Goal: Task Accomplishment & Management: Manage account settings

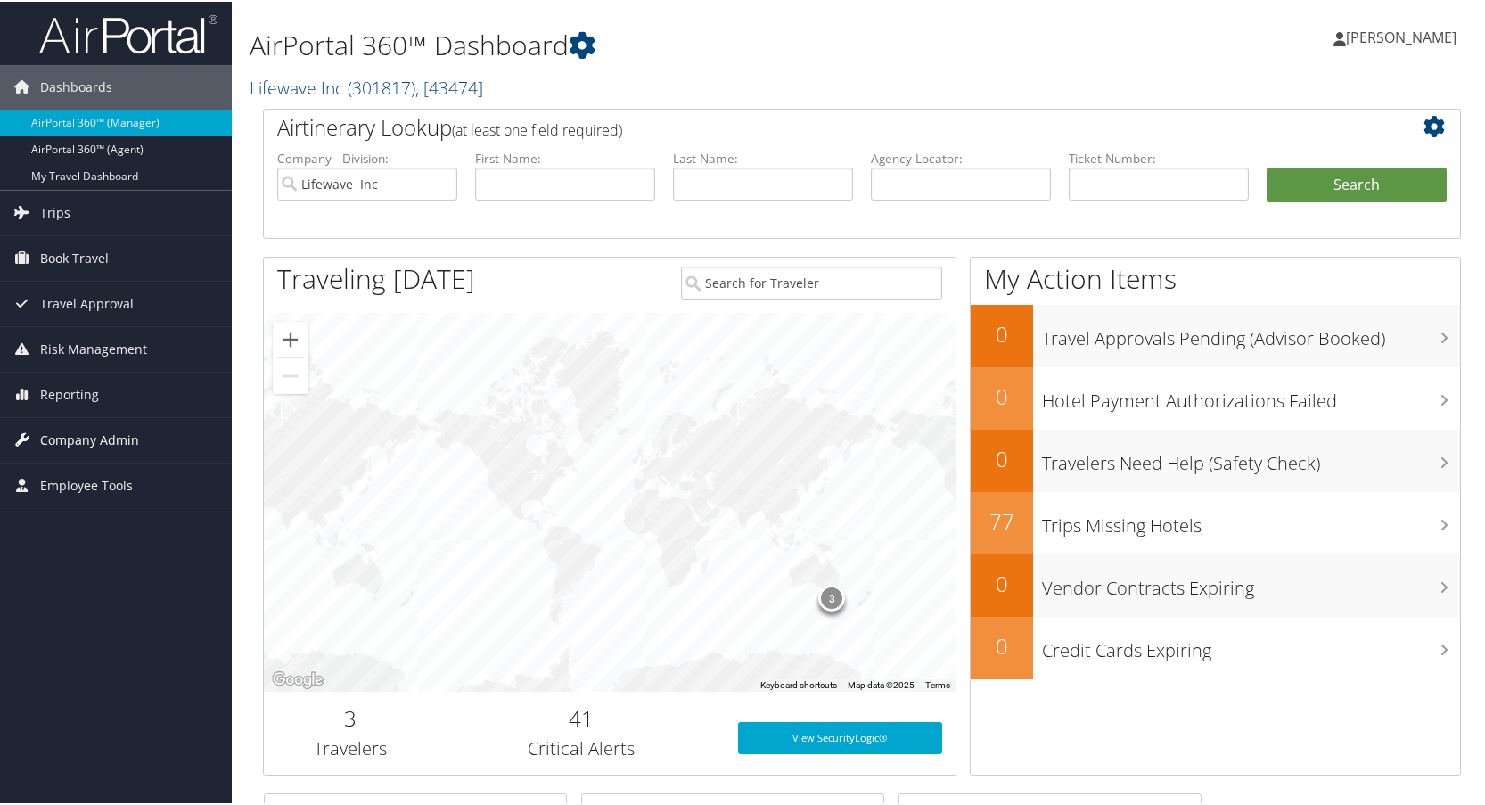
click at [105, 435] on span "Company Admin" at bounding box center [89, 438] width 99 height 45
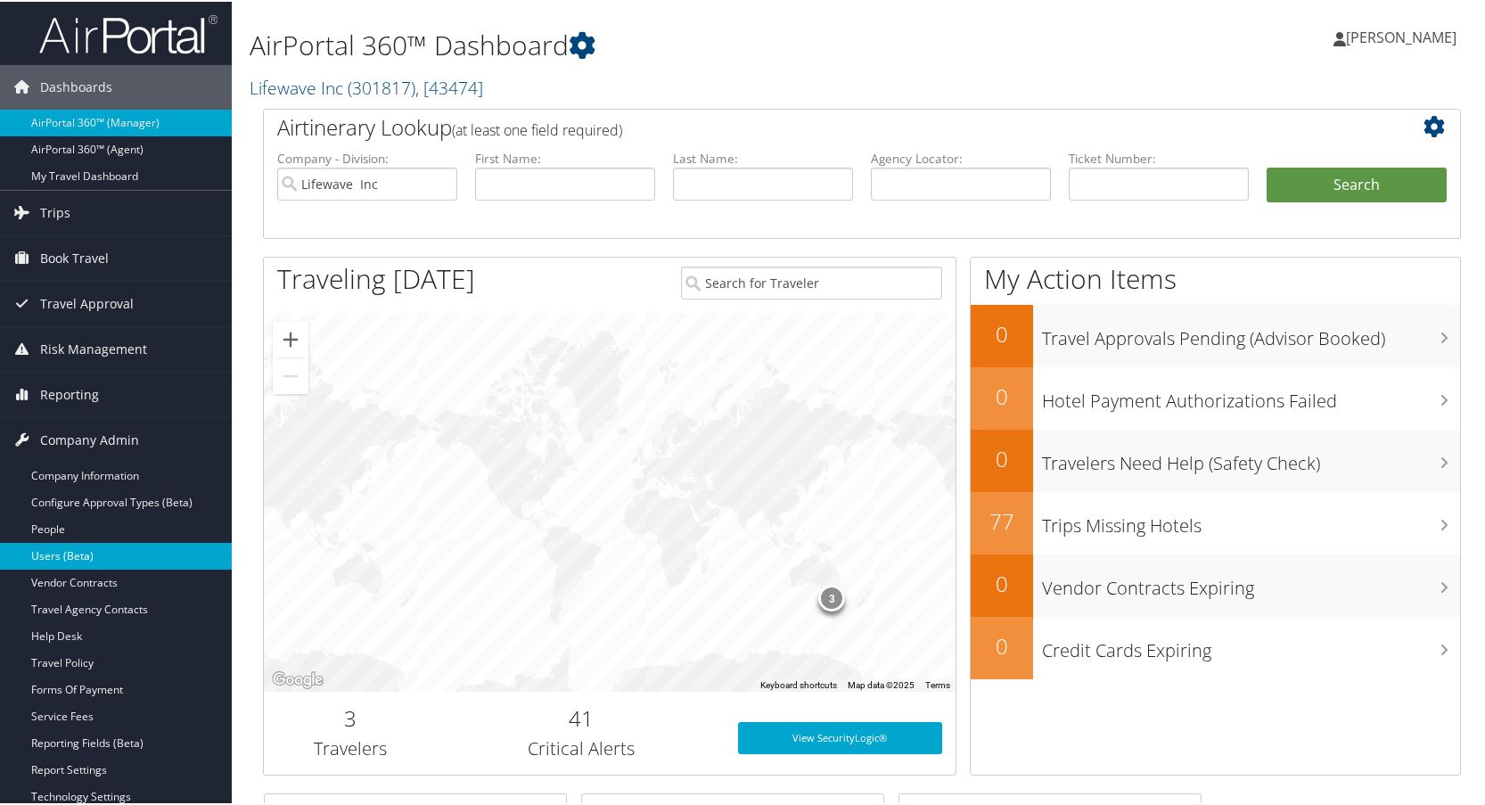
click at [67, 554] on link "Users (Beta)" at bounding box center [116, 554] width 232 height 27
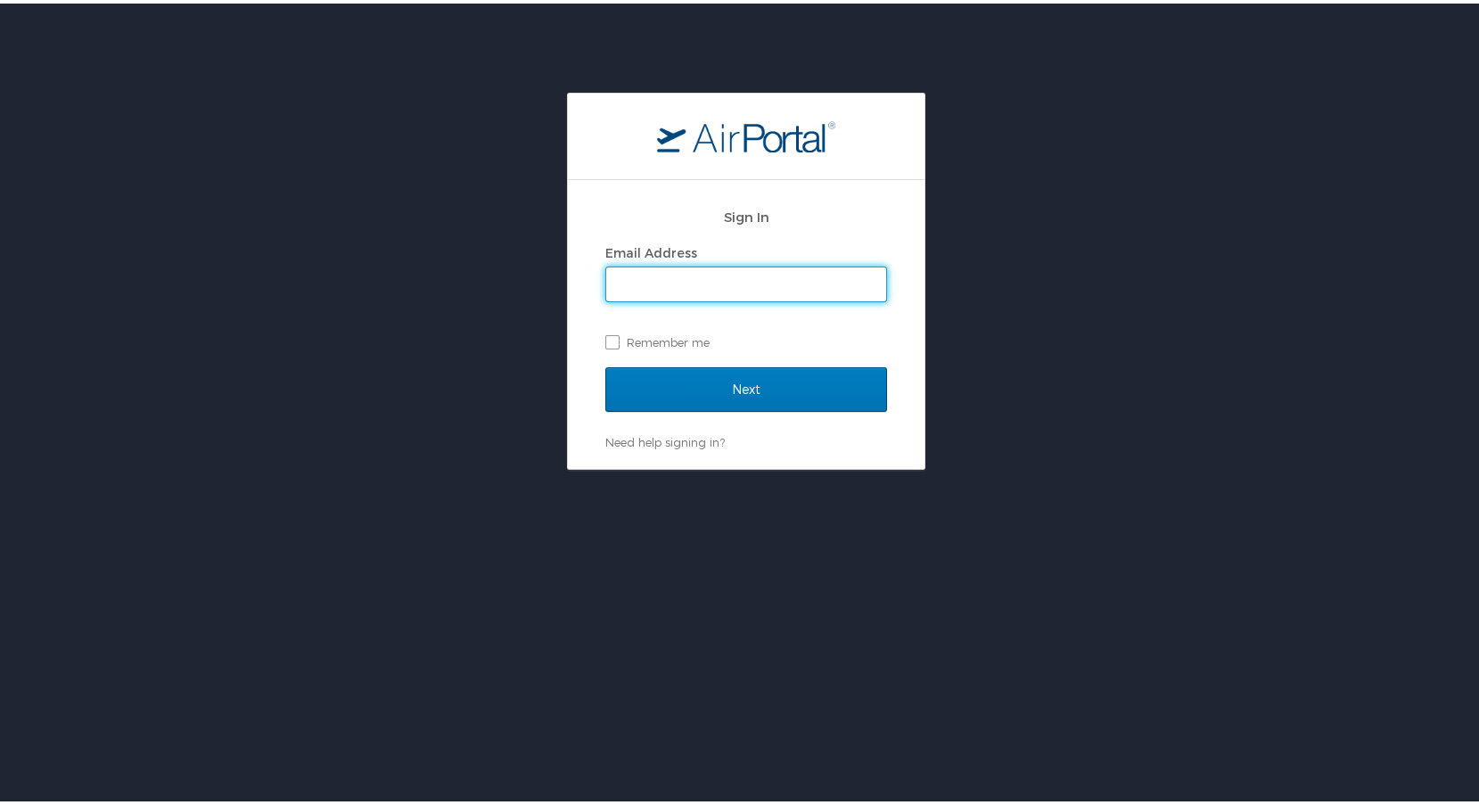
type input "lisa.bunch@cbtravel.com"
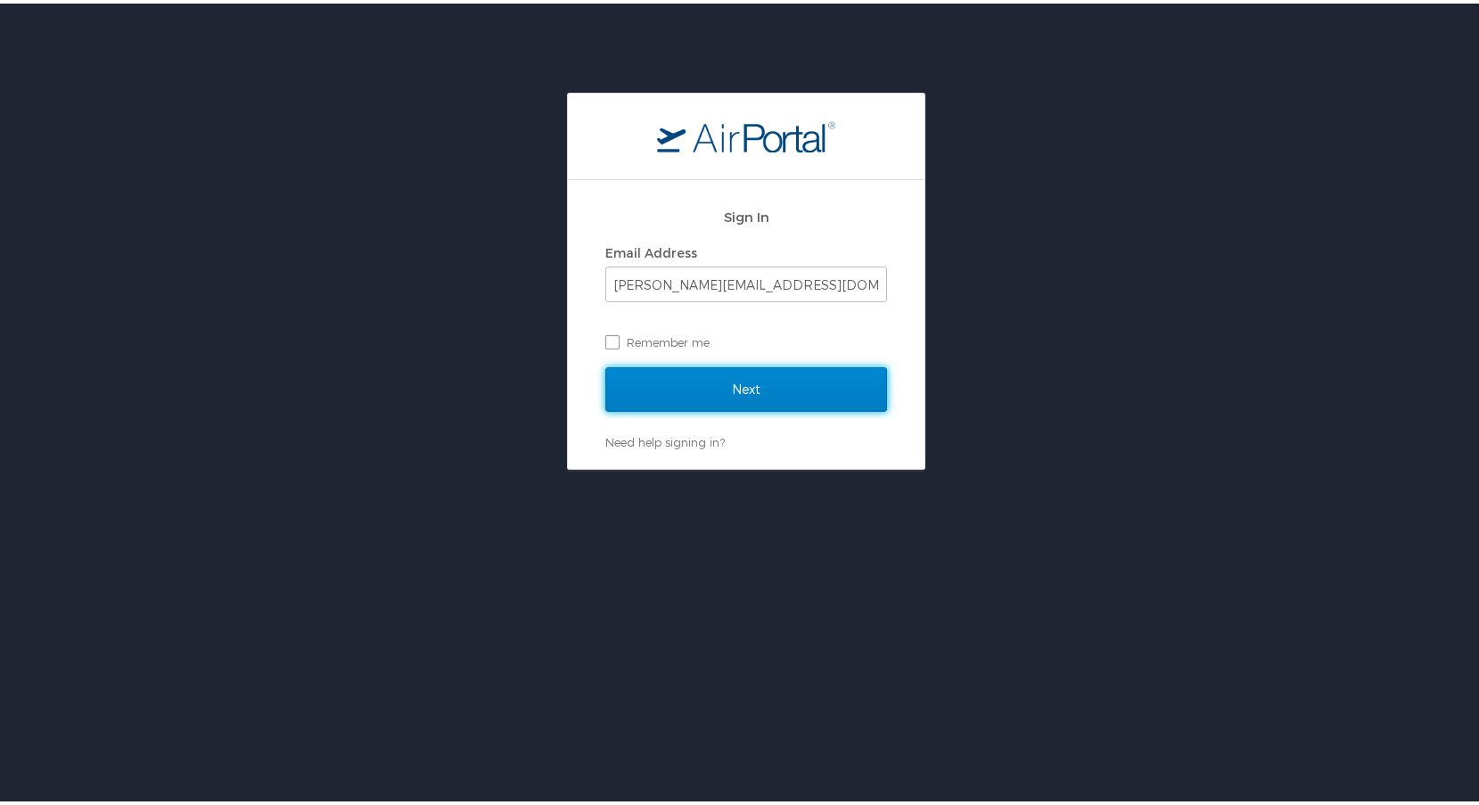
click at [758, 391] on input "Next" at bounding box center [746, 386] width 282 height 45
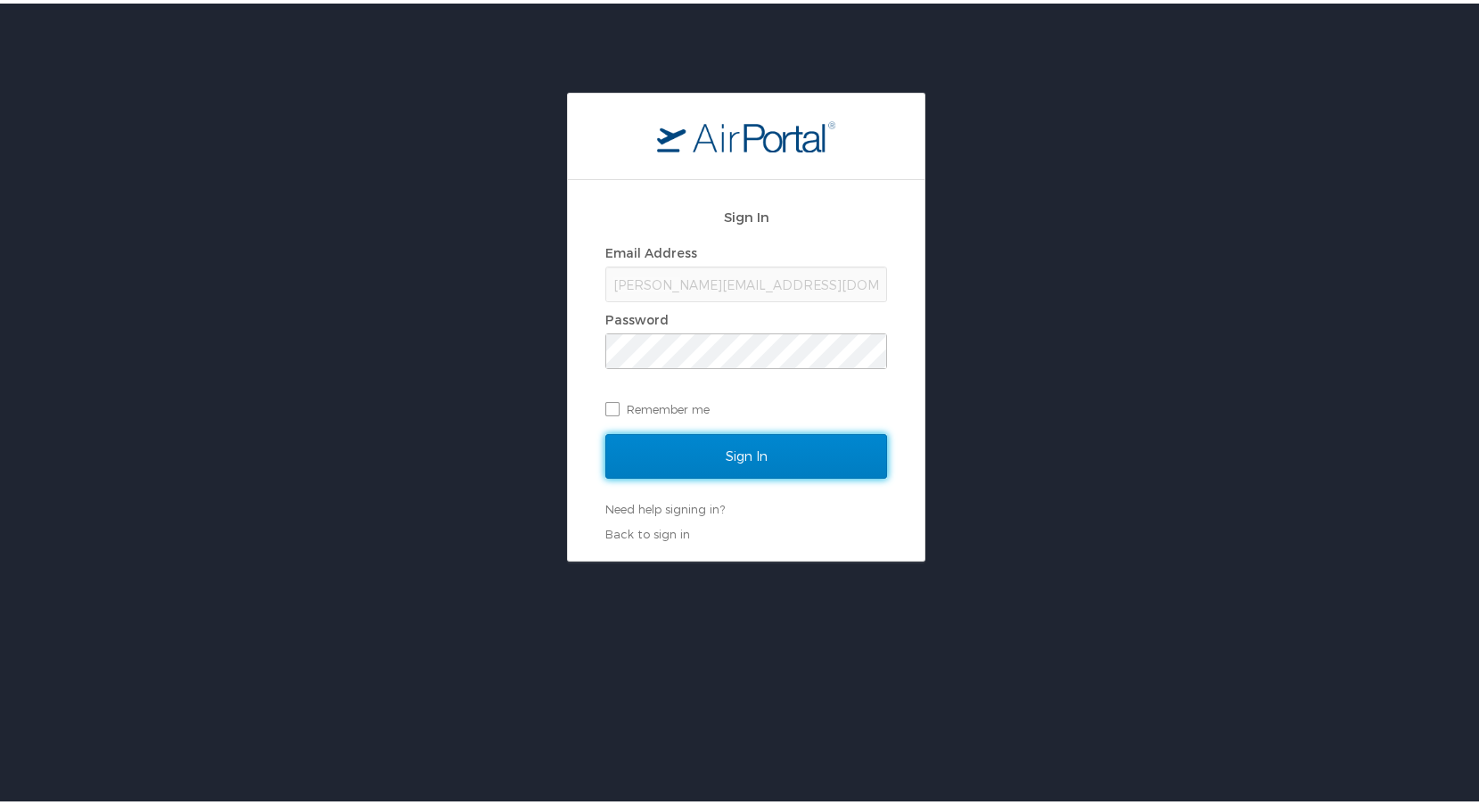
click at [765, 454] on input "Sign In" at bounding box center [746, 452] width 282 height 45
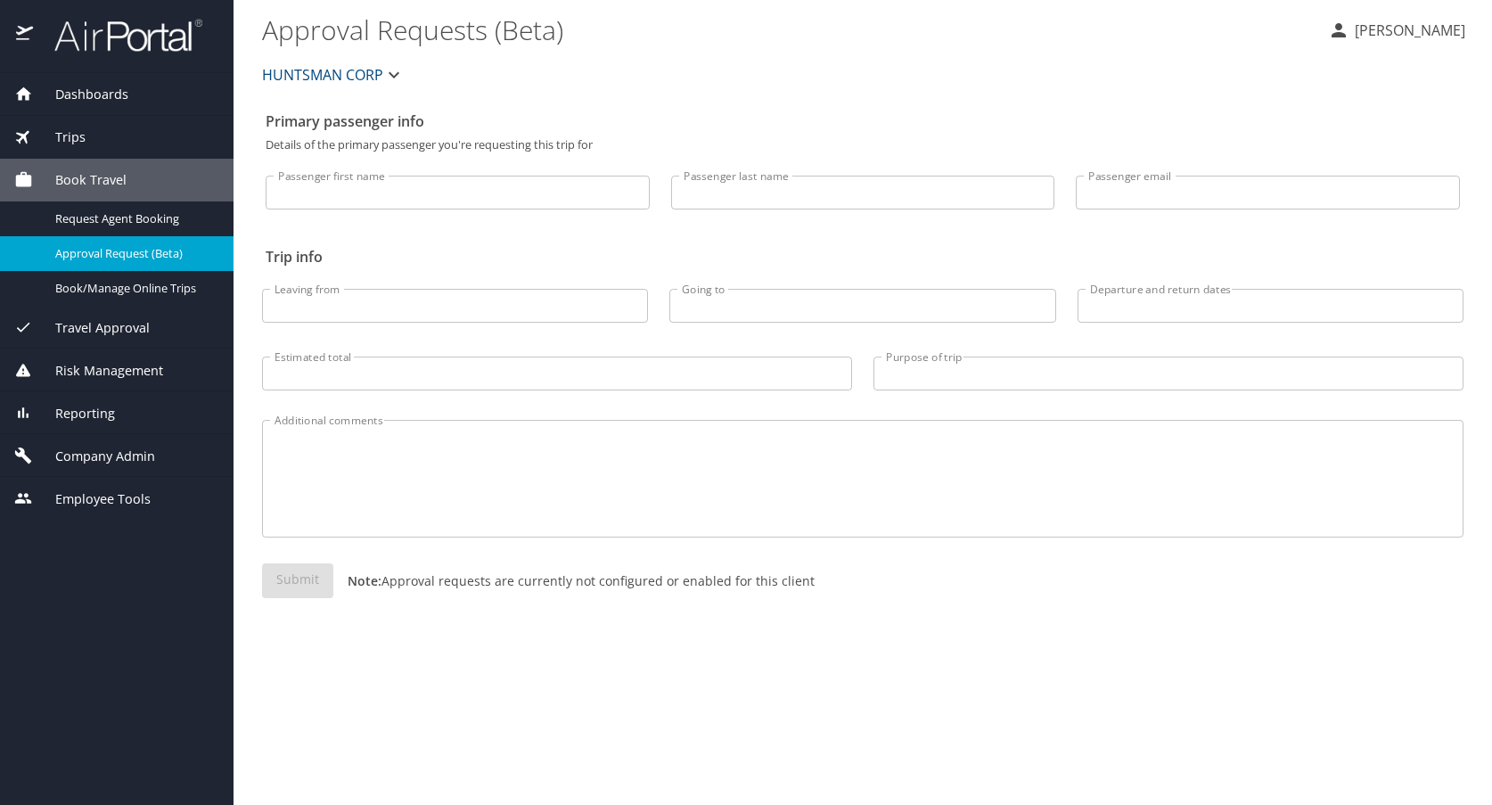
click at [318, 77] on span "HUNTSMAN CORP" at bounding box center [322, 74] width 121 height 25
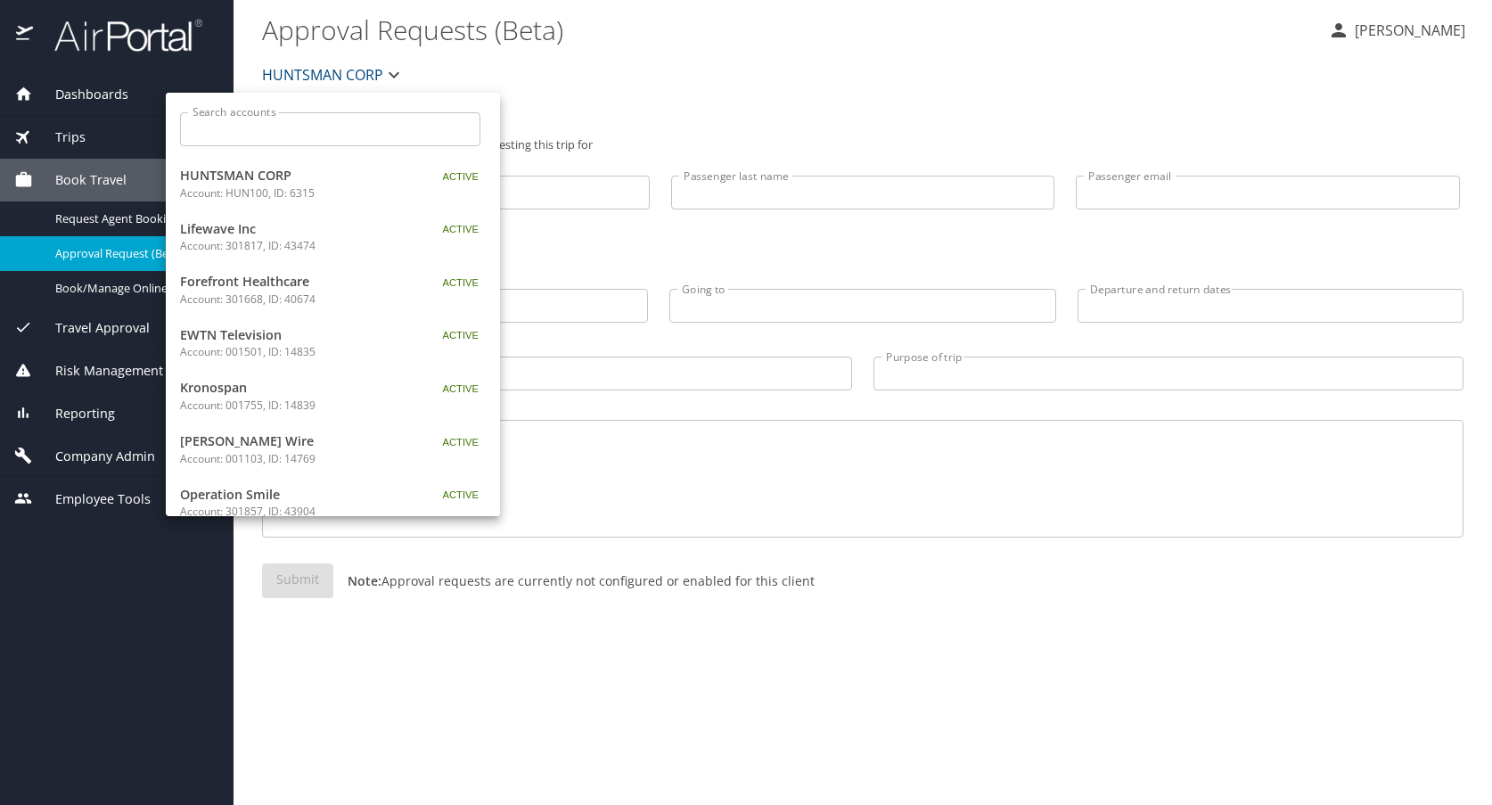
click at [234, 238] on p "Account: 301817, ID: 43474" at bounding box center [291, 246] width 223 height 16
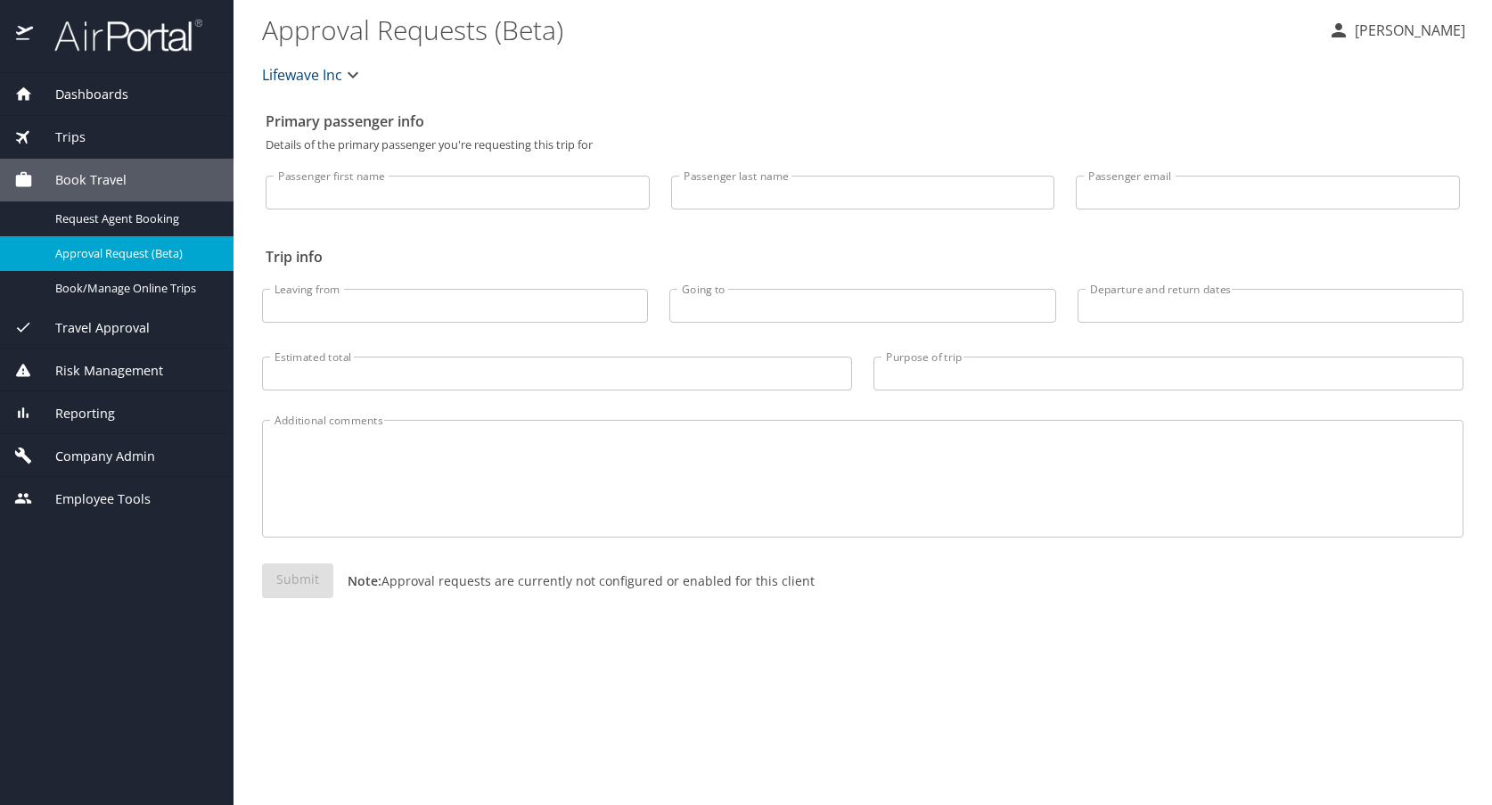
click at [80, 453] on span "Company Admin" at bounding box center [94, 457] width 122 height 20
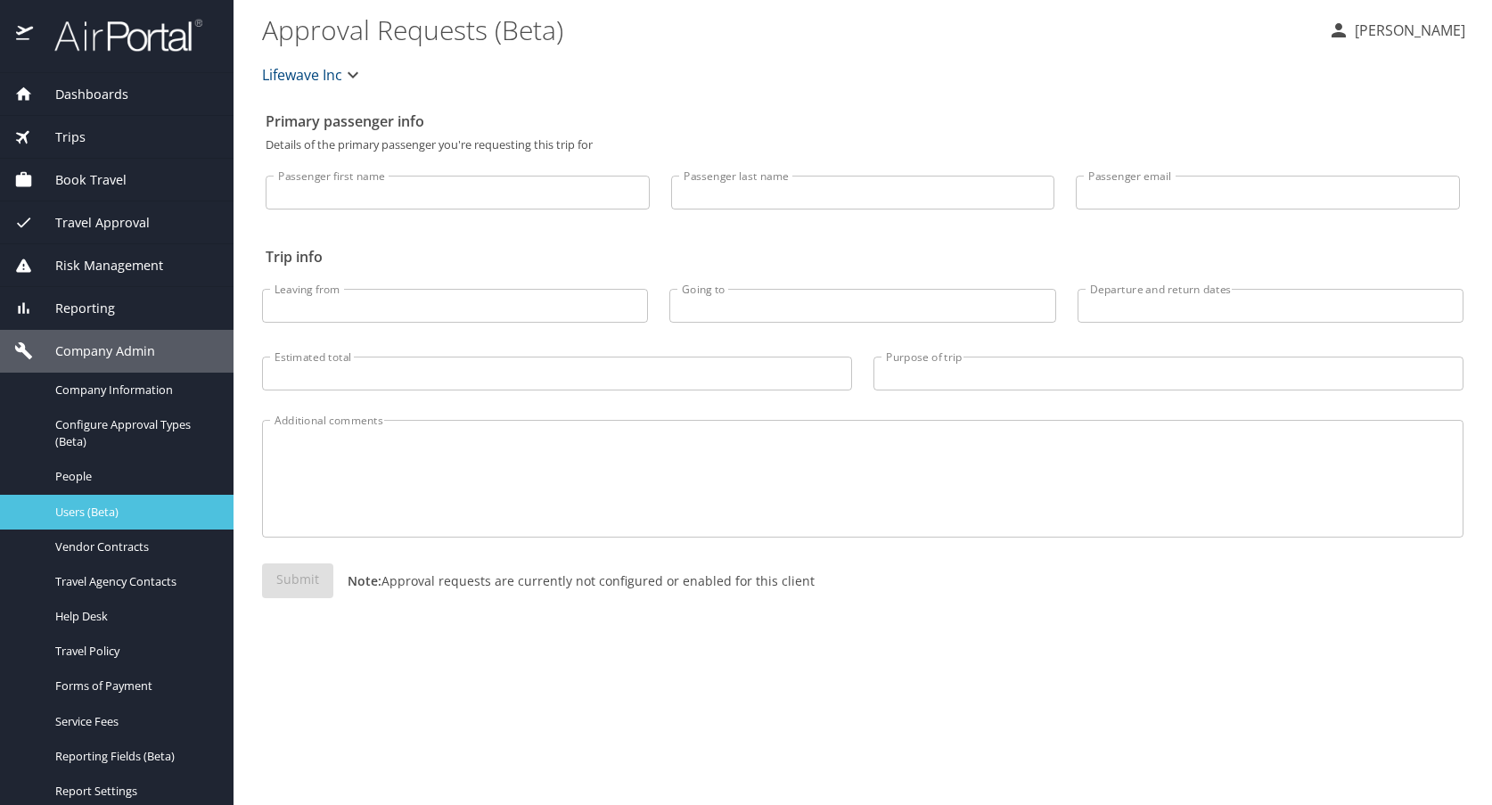
click at [90, 514] on span "Users (Beta)" at bounding box center [133, 512] width 157 height 17
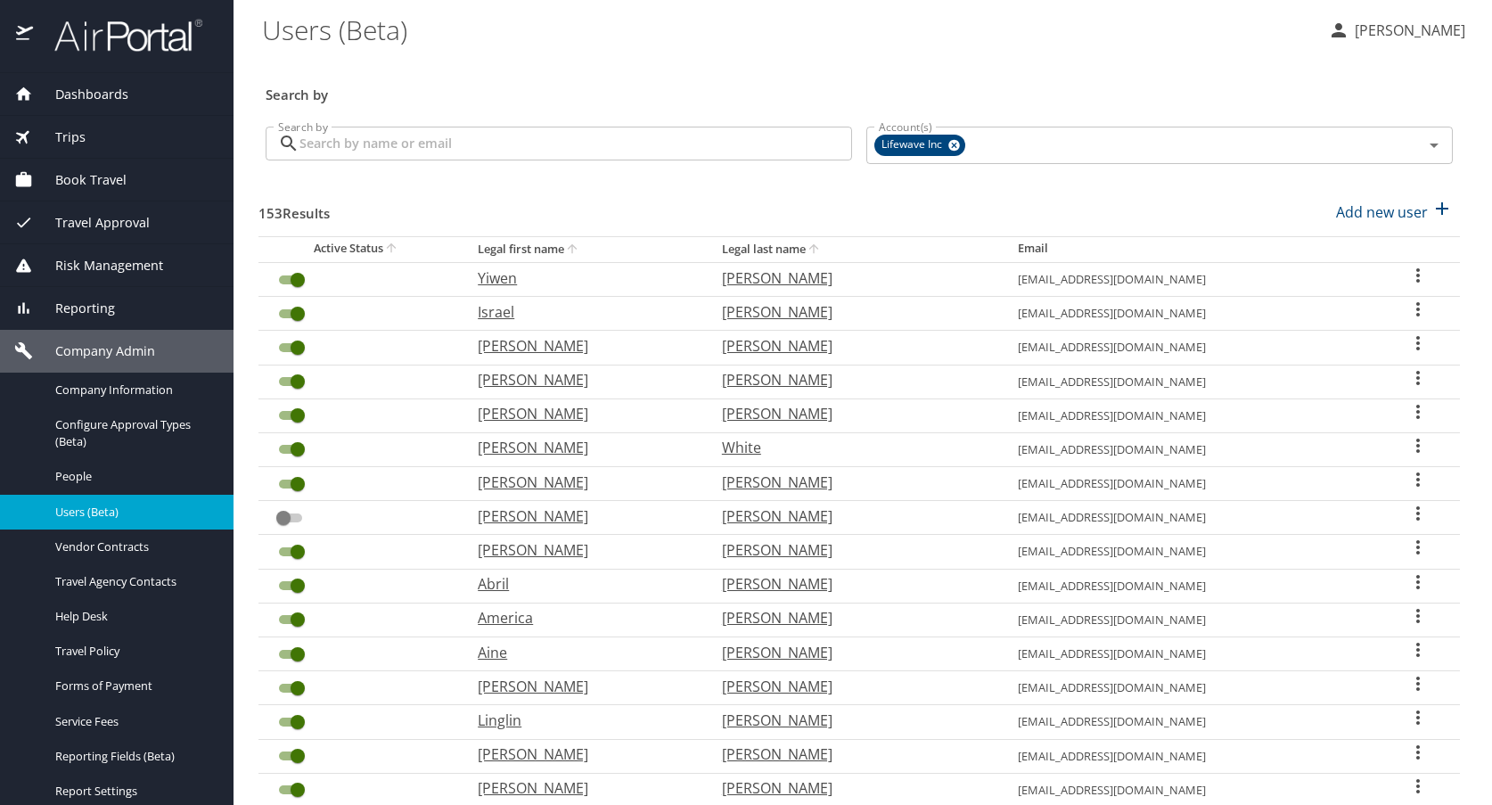
click at [369, 151] on input "Search by" at bounding box center [575, 144] width 553 height 34
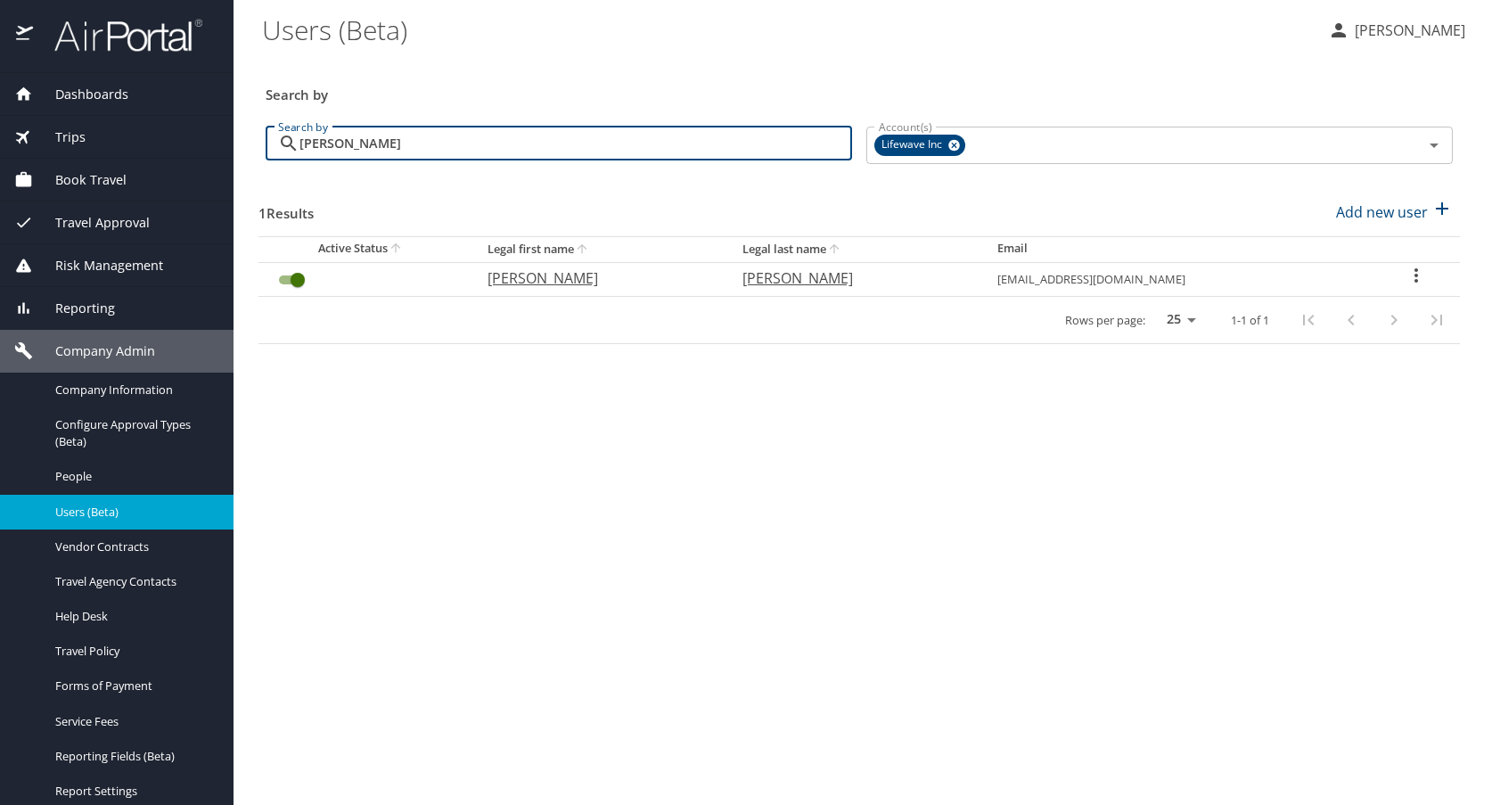
type input "[PERSON_NAME]"
click at [1414, 271] on icon "User Search Table" at bounding box center [1416, 275] width 4 height 14
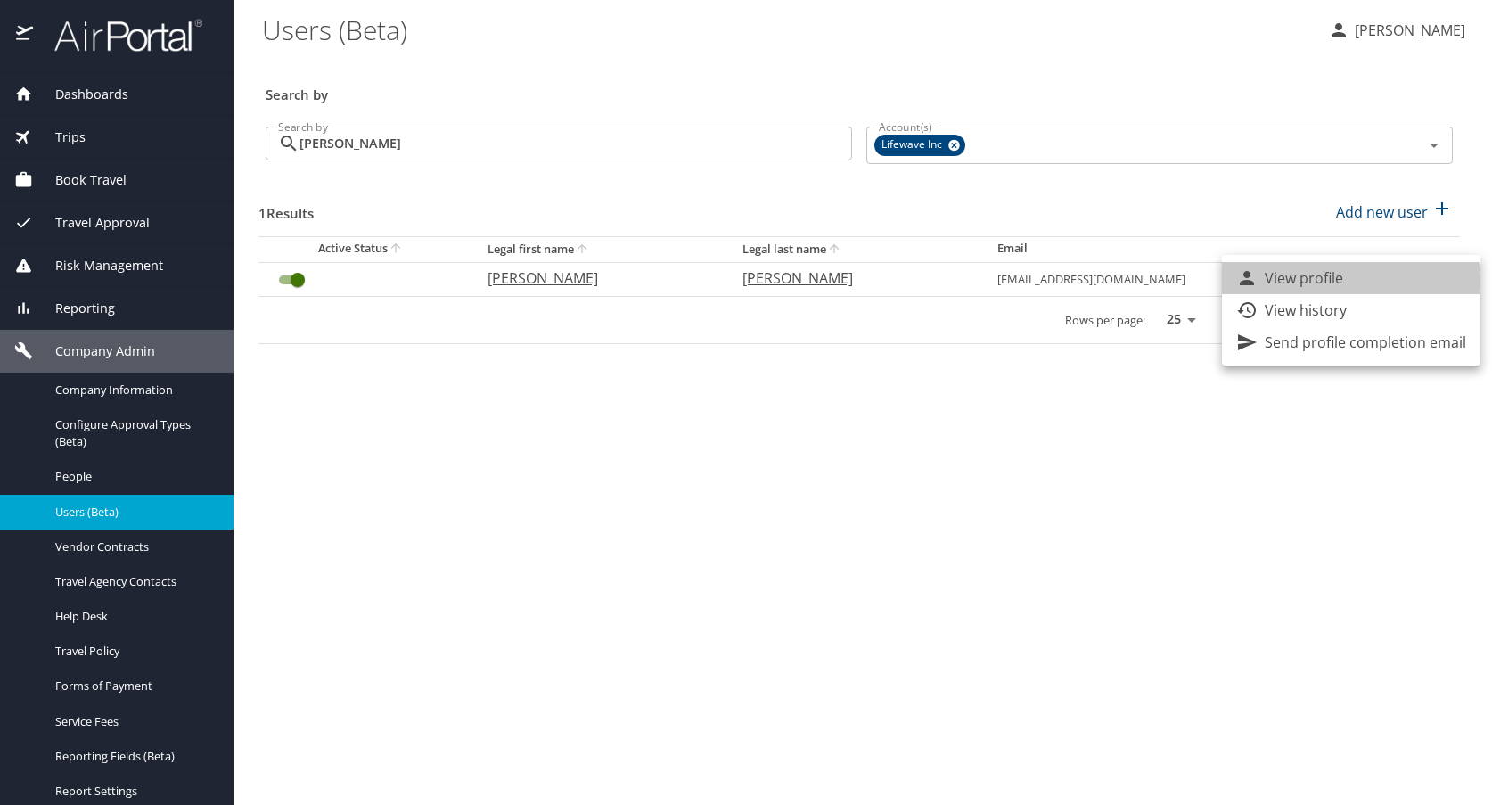
click at [1331, 282] on p "View profile" at bounding box center [1304, 277] width 78 height 21
select select "US"
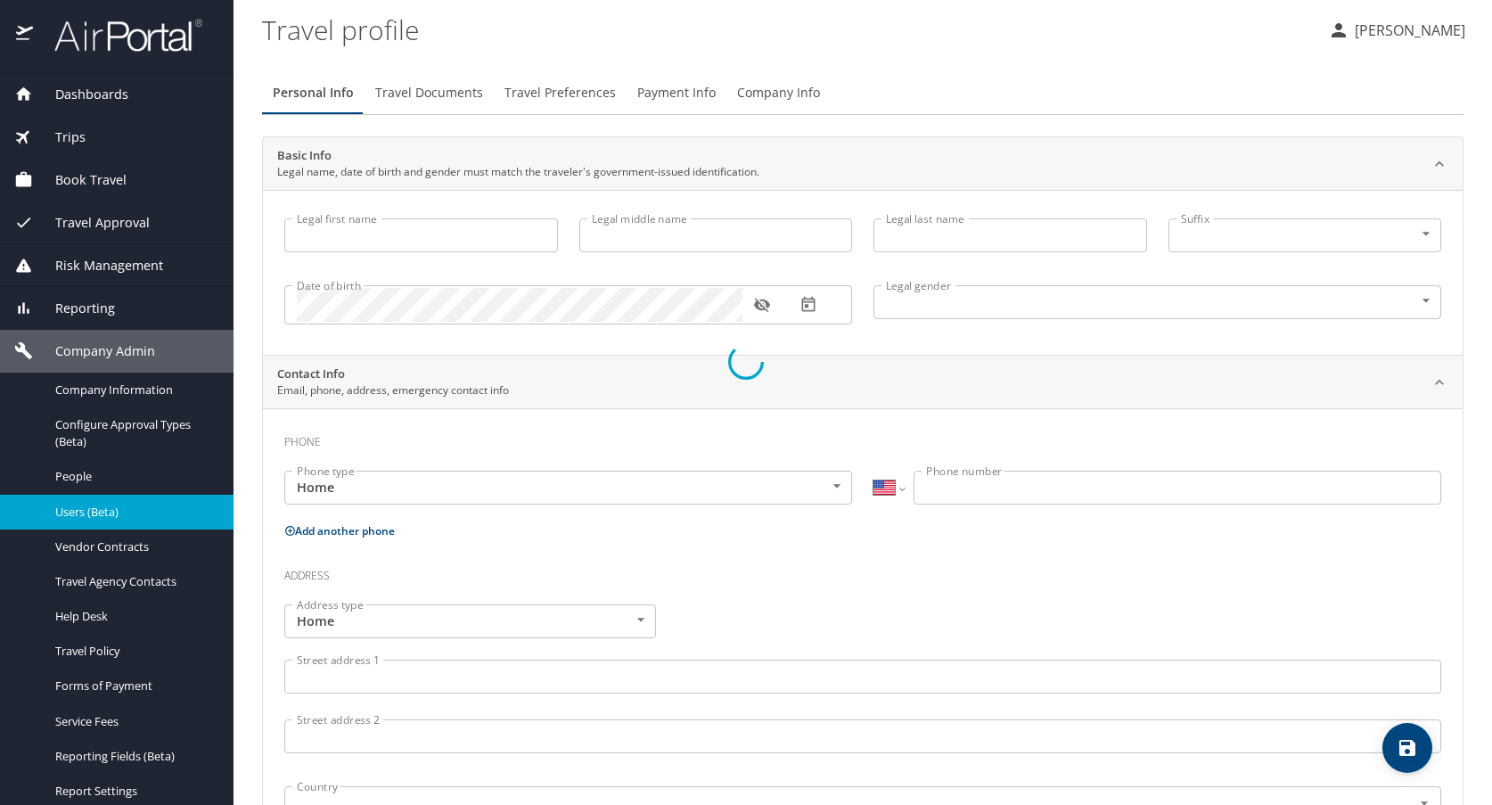
select select "US"
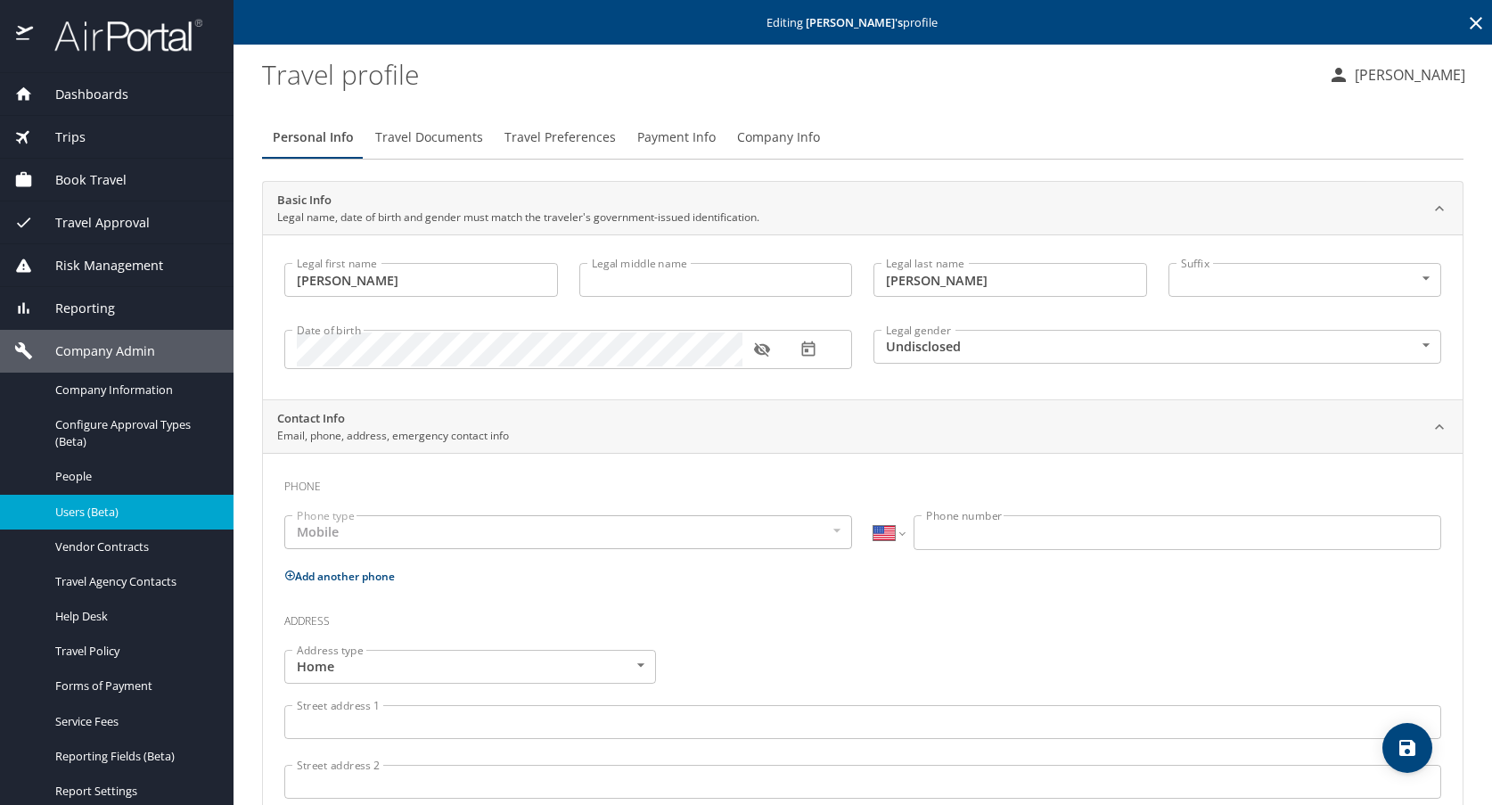
type input "[PERSON_NAME]"
click at [762, 353] on icon "button" at bounding box center [762, 349] width 18 height 18
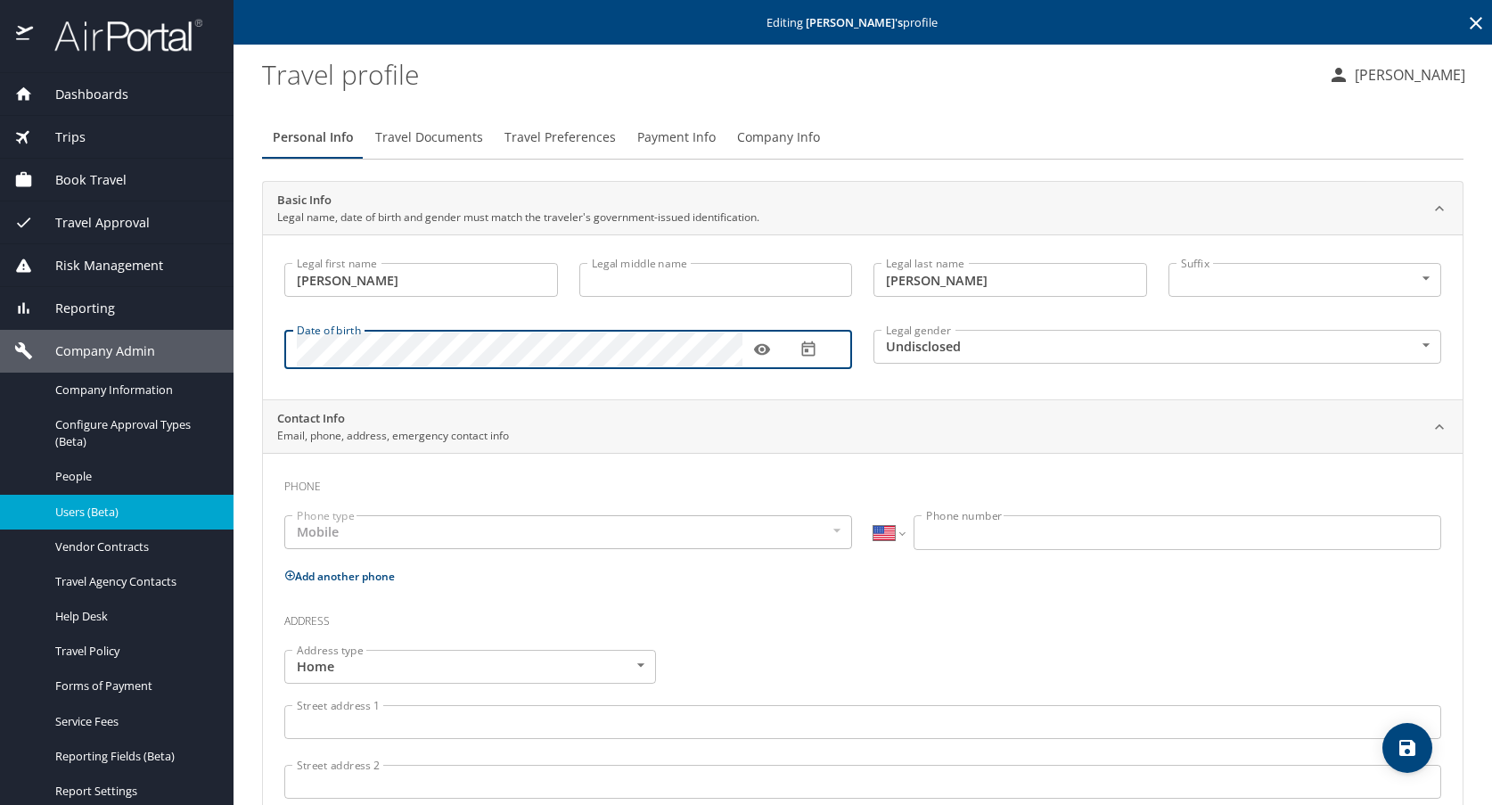
click at [1398, 345] on body "Dashboards AirPortal 360™ Manager AirPortal 360™ Agent My Travel Dashboard Trip…" at bounding box center [746, 402] width 1492 height 805
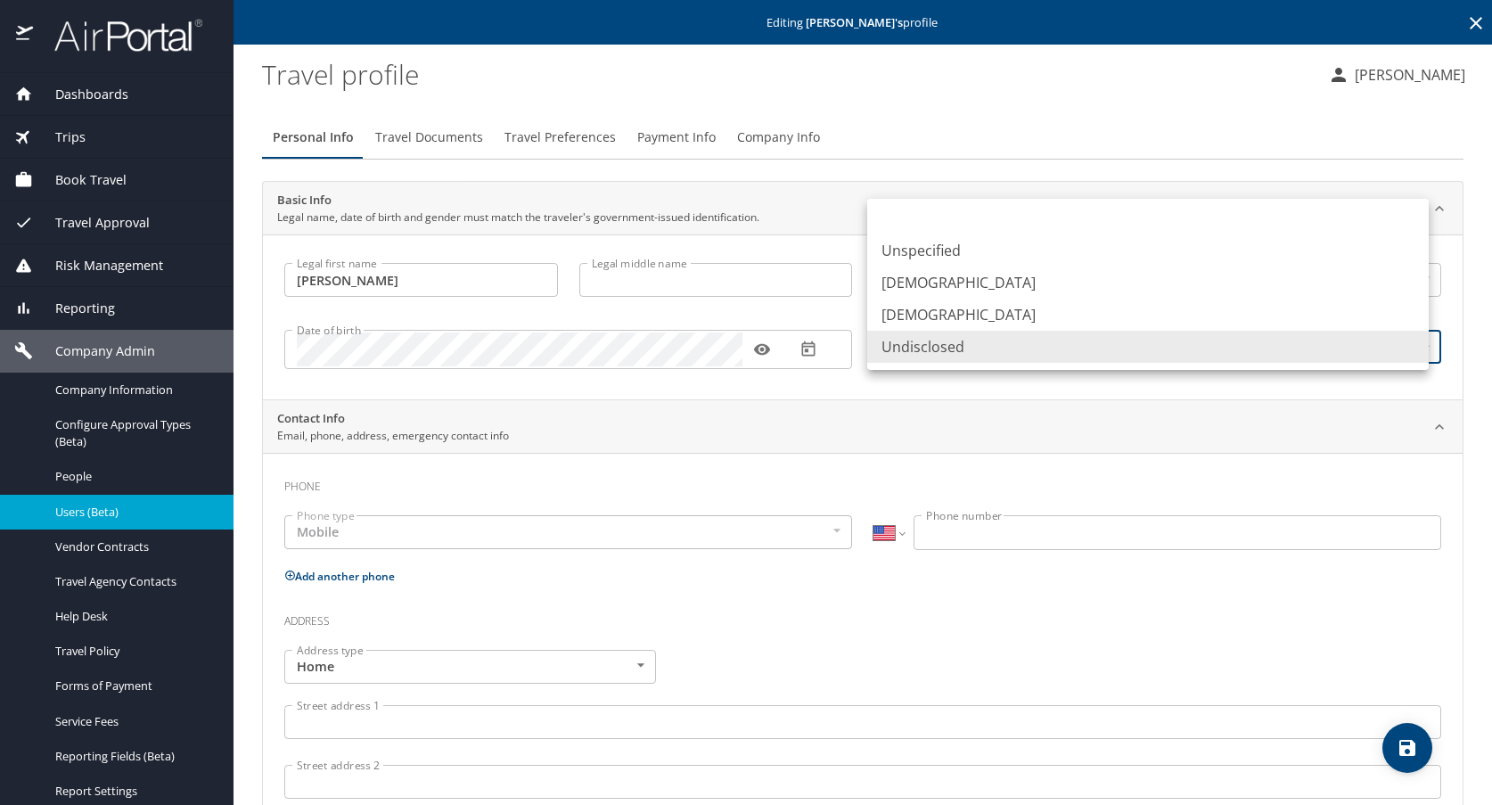
click at [961, 316] on li "[DEMOGRAPHIC_DATA]" at bounding box center [1148, 315] width 562 height 32
type input "[DEMOGRAPHIC_DATA]"
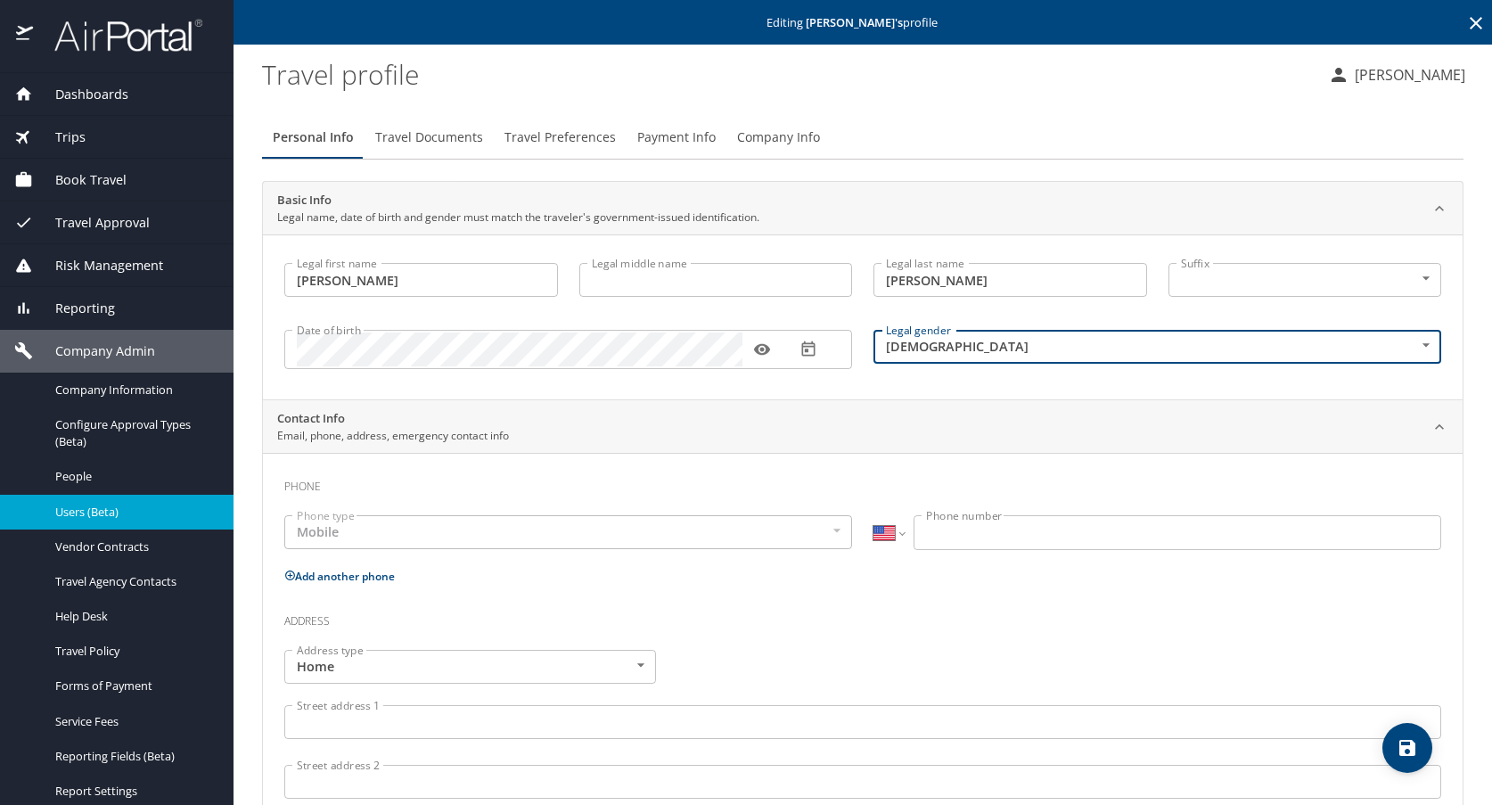
click at [331, 535] on div "Mobile" at bounding box center [568, 532] width 568 height 34
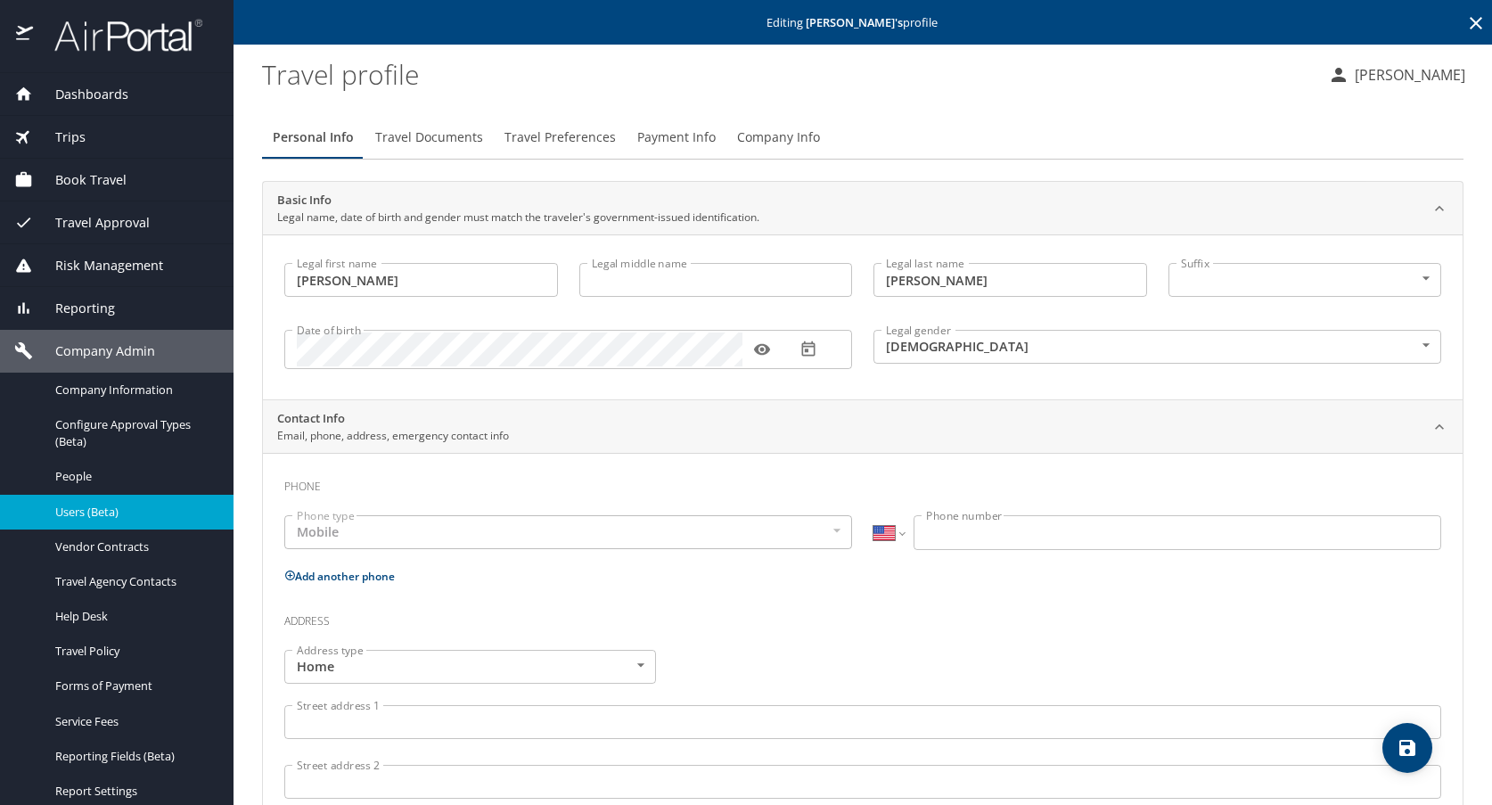
click at [331, 535] on div "Mobile" at bounding box center [568, 532] width 568 height 34
click at [1005, 352] on body "Dashboards AirPortal 360™ Manager AirPortal 360™ Agent My Travel Dashboard Trip…" at bounding box center [746, 402] width 1492 height 805
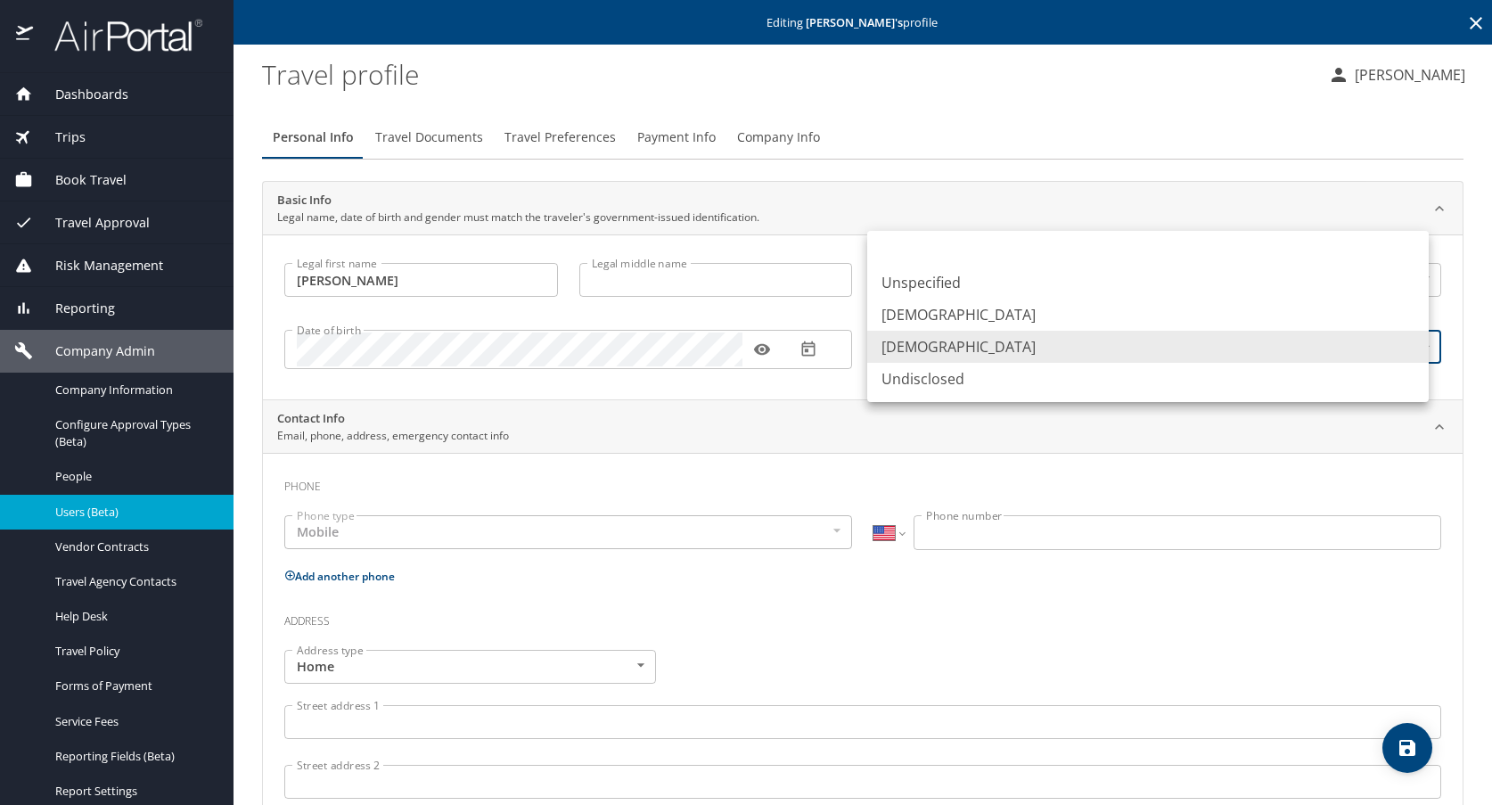
click at [927, 351] on li "[DEMOGRAPHIC_DATA]" at bounding box center [1148, 347] width 562 height 32
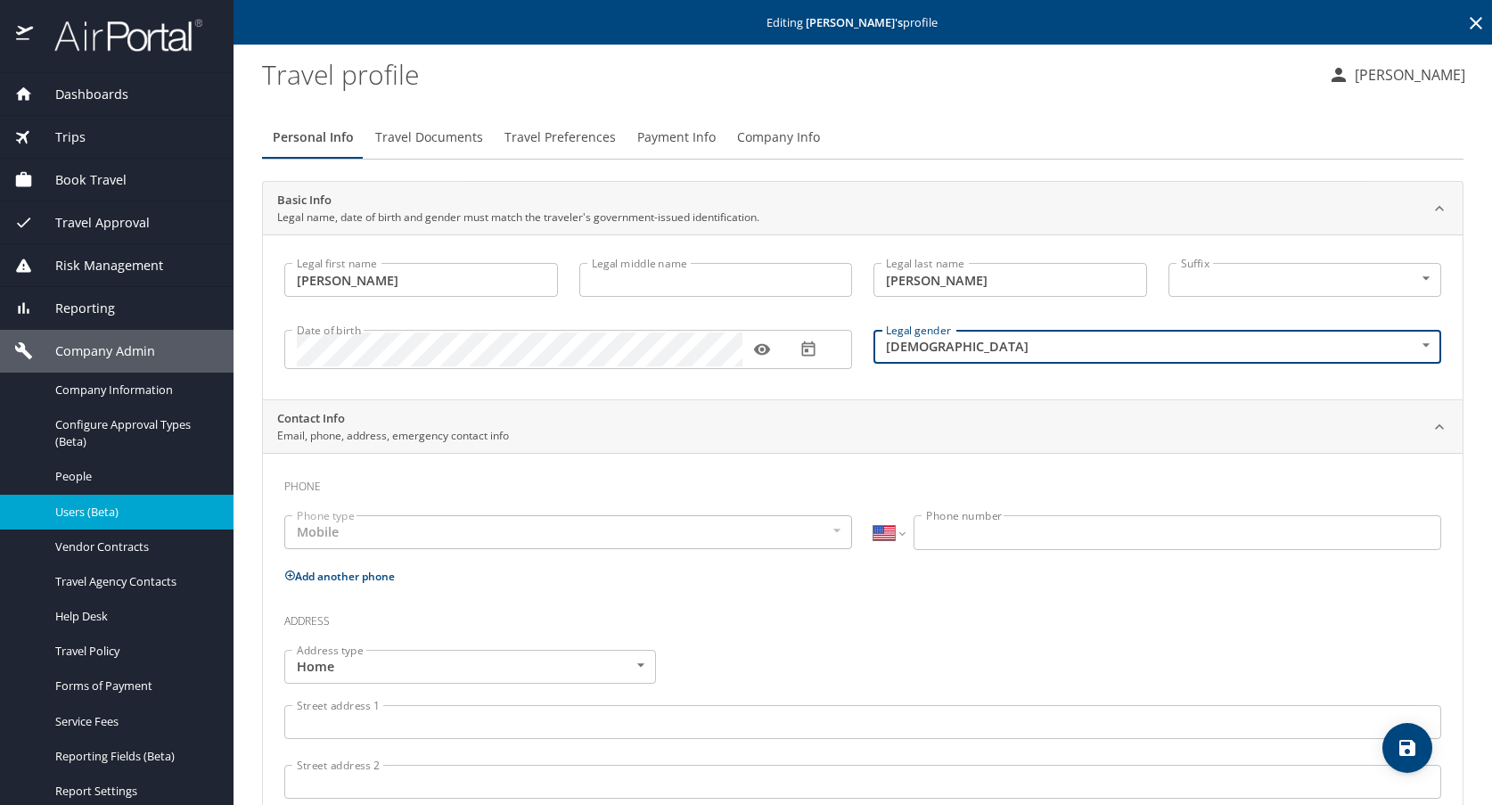
click at [362, 538] on div "Mobile" at bounding box center [568, 532] width 568 height 34
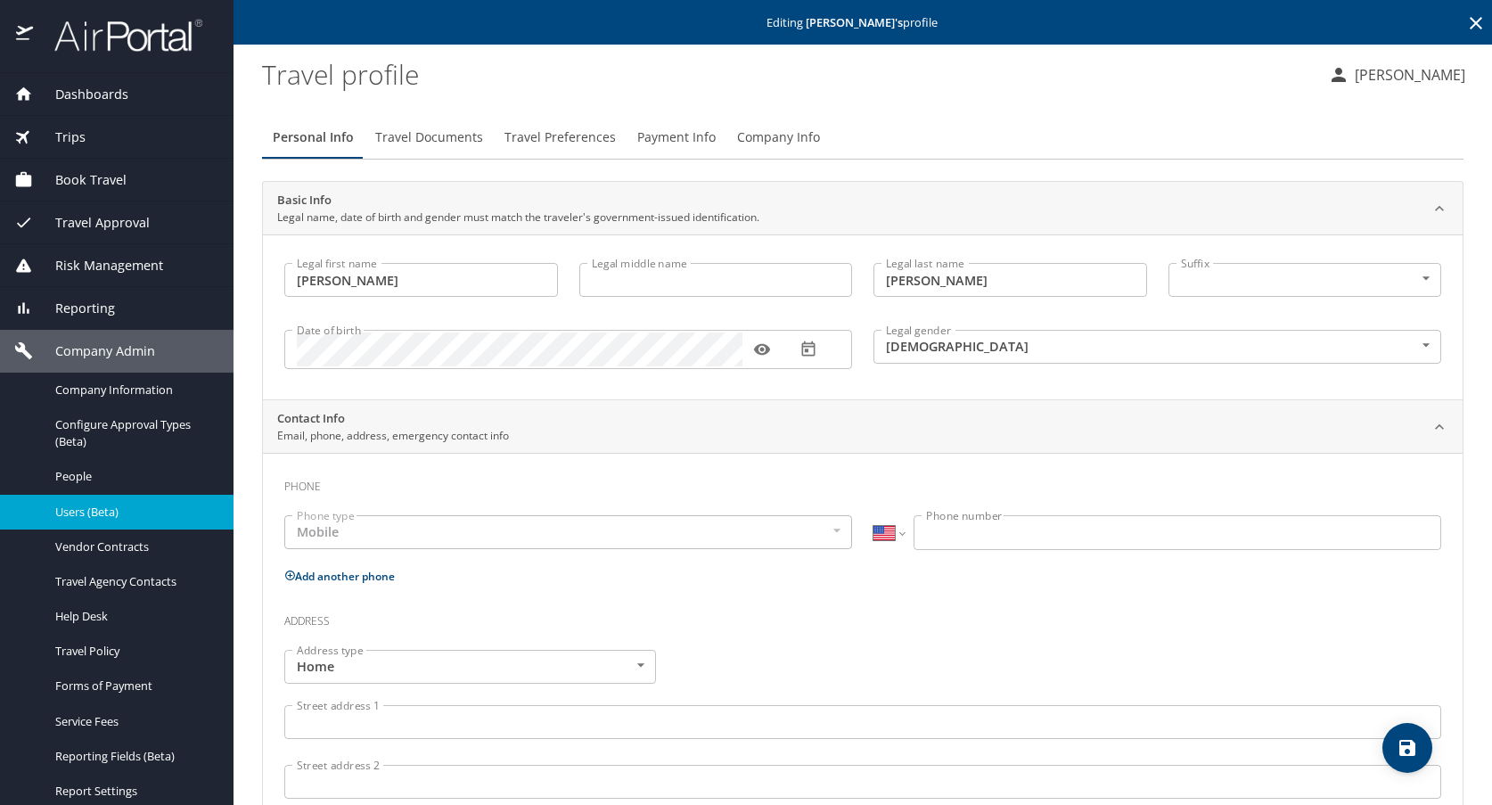
click at [981, 533] on input "Phone number" at bounding box center [1178, 532] width 528 height 34
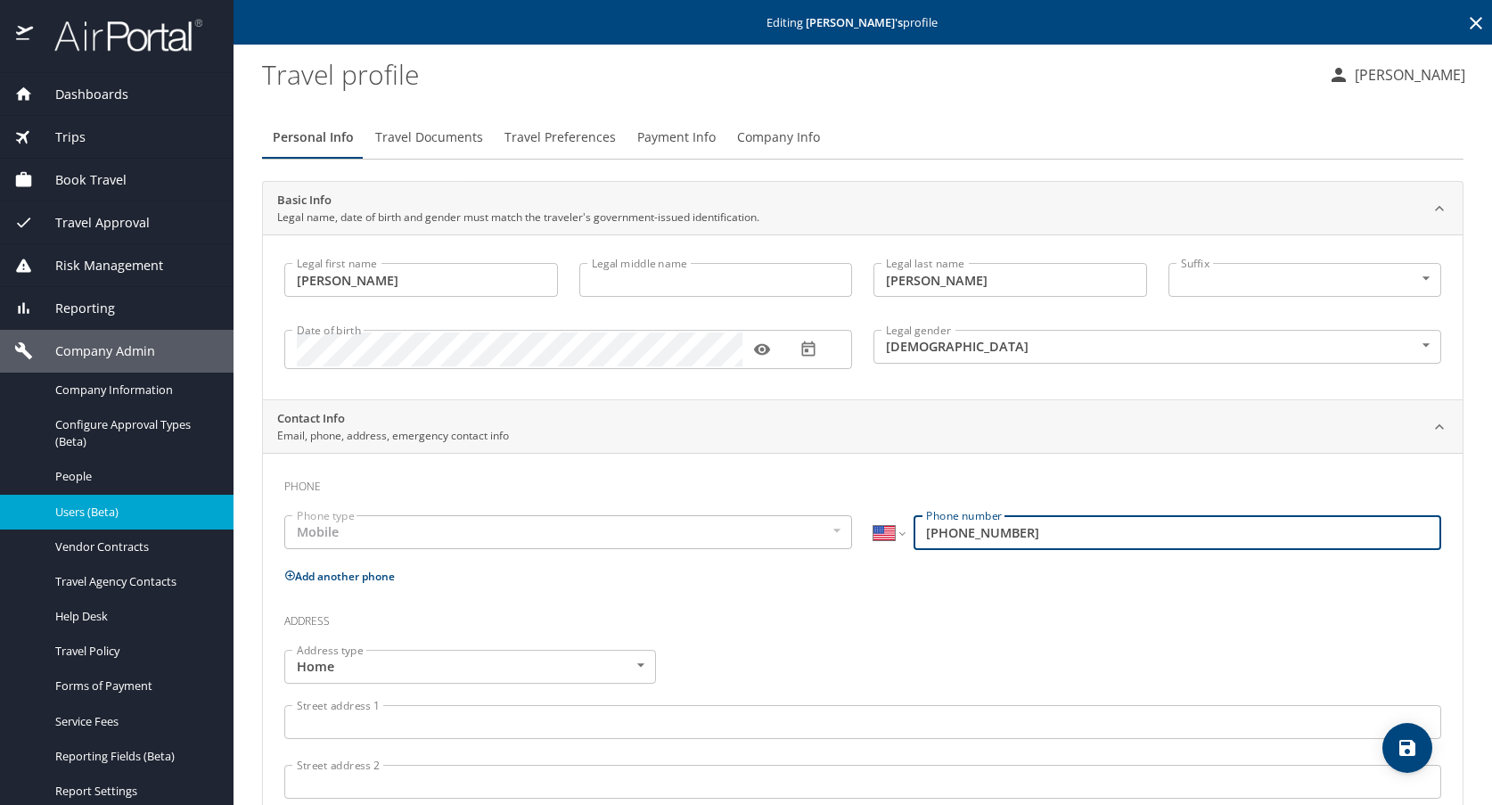
type input "[PHONE_NUMBER]"
click at [1160, 615] on h3 "Address" at bounding box center [862, 617] width 1157 height 30
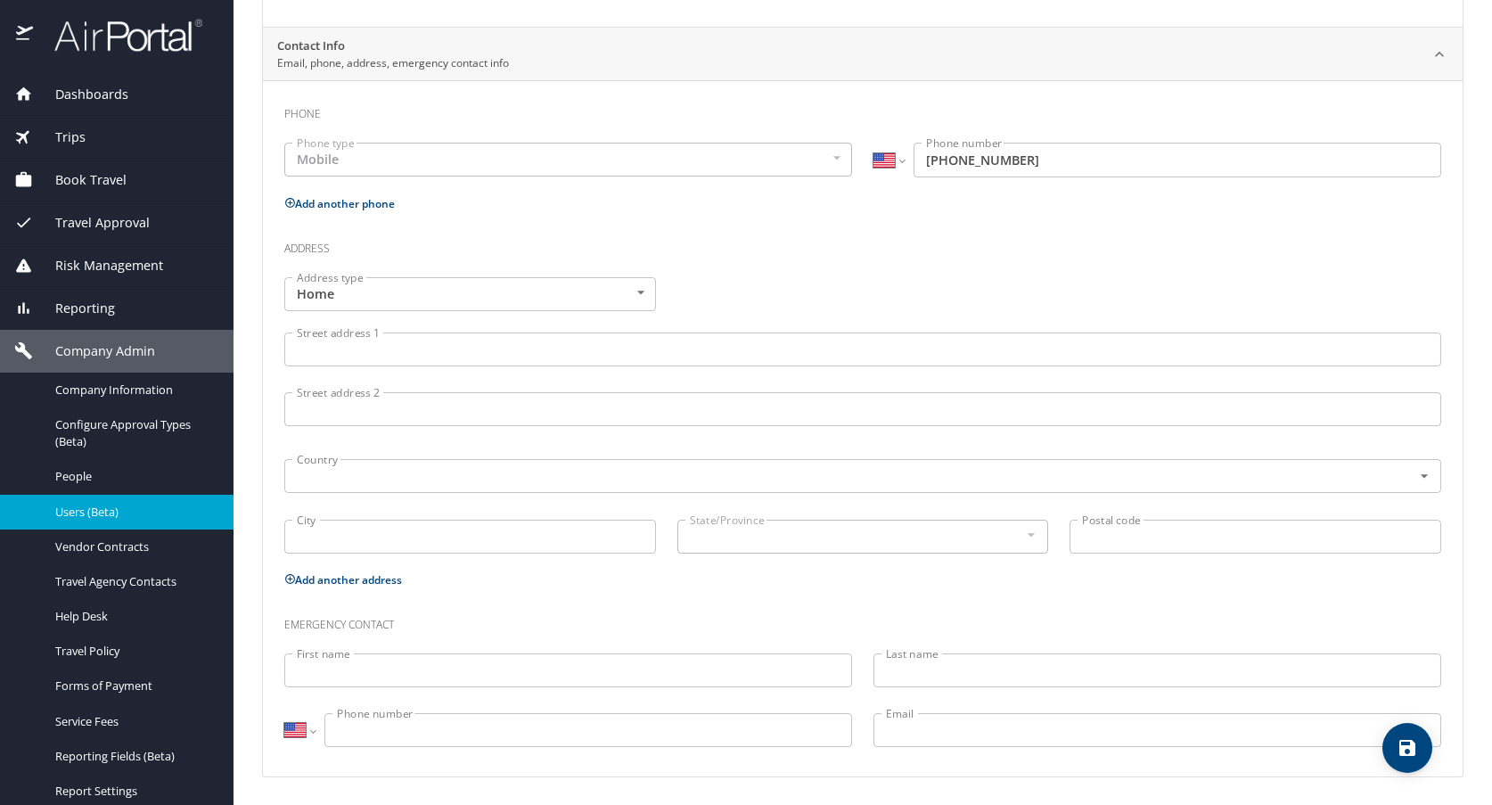
scroll to position [373, 0]
click at [1407, 752] on icon "save" at bounding box center [1407, 747] width 21 height 21
select select "US"
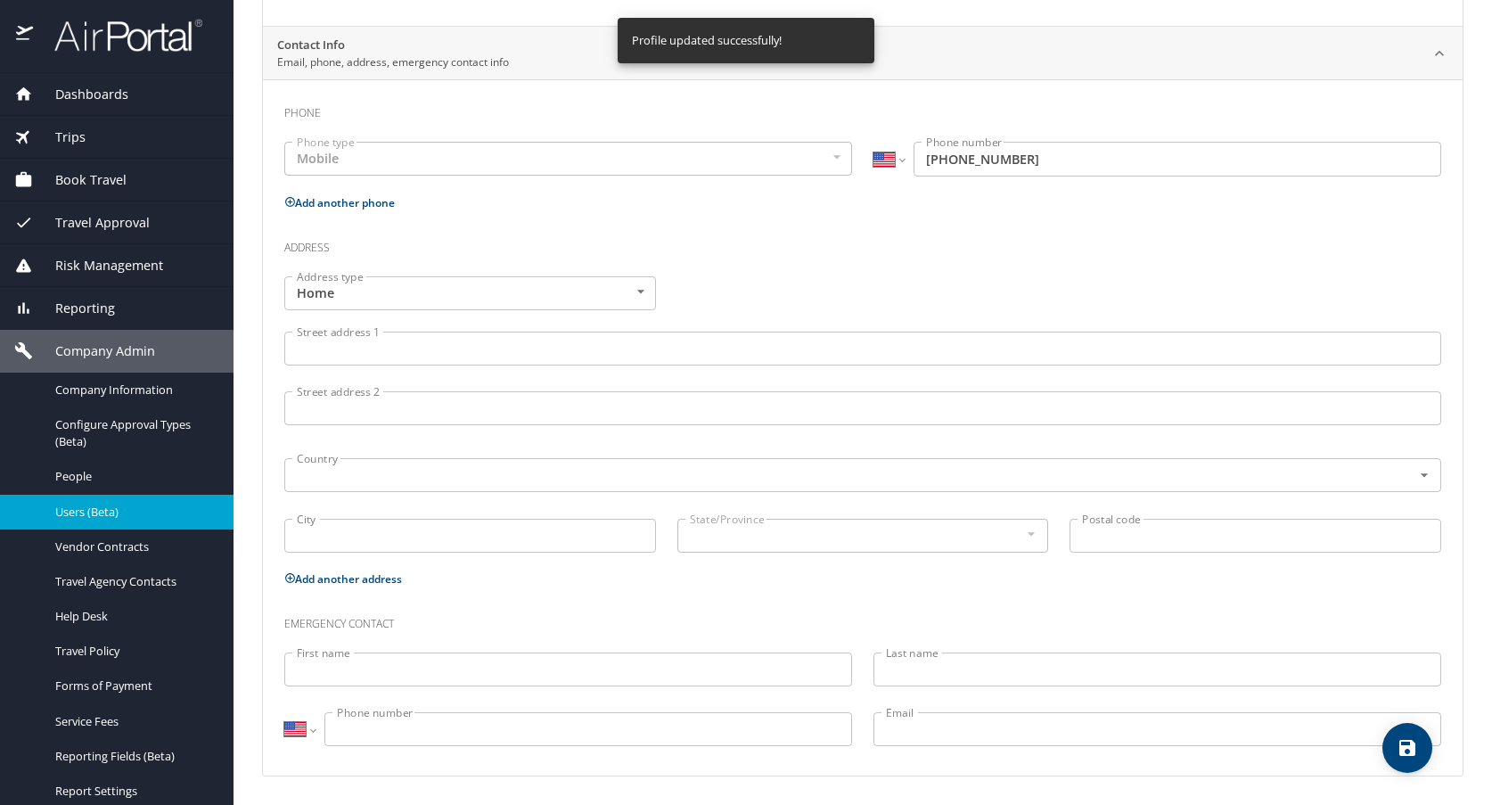
select select "US"
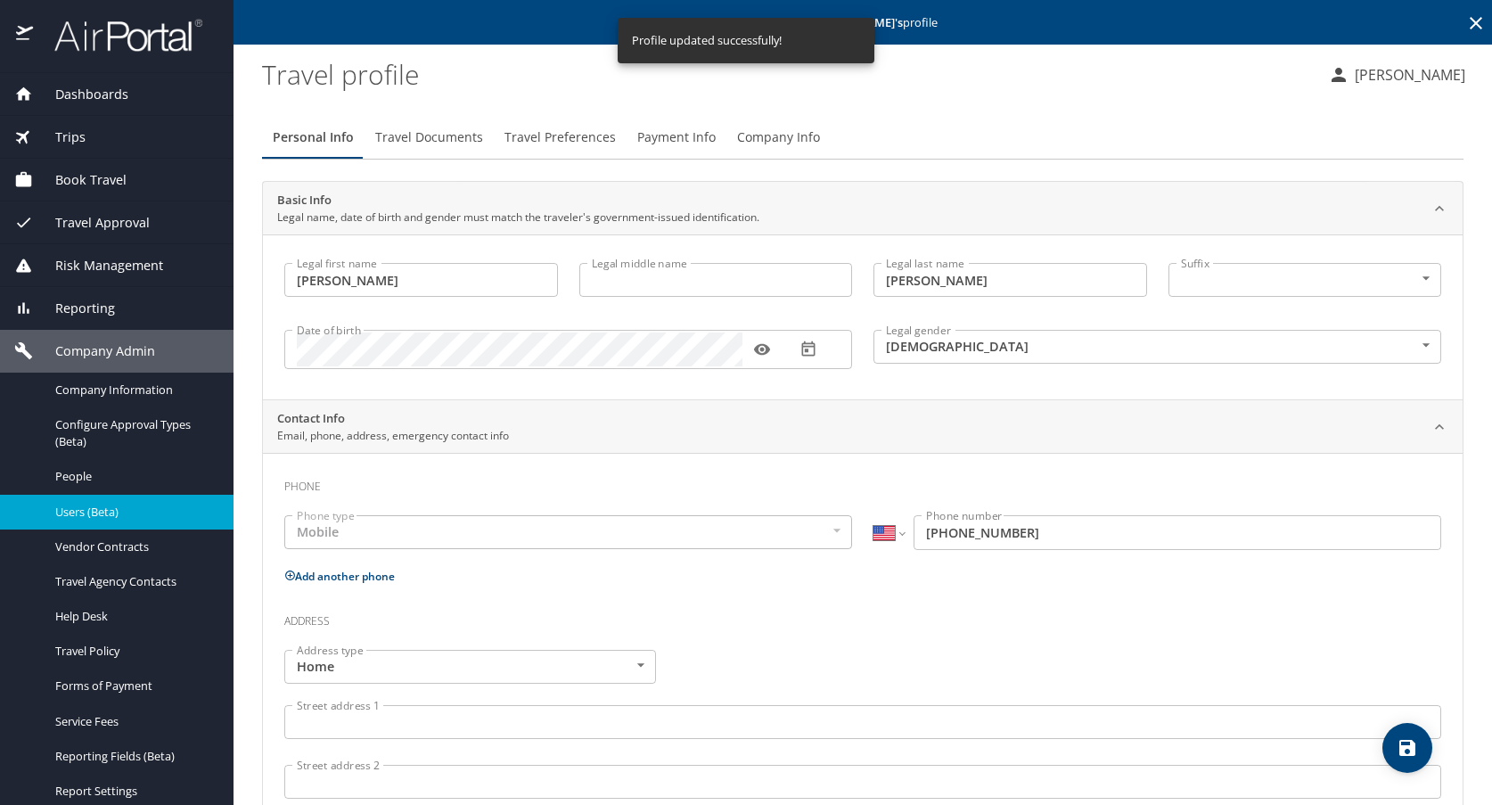
click at [415, 139] on span "Travel Documents" at bounding box center [429, 138] width 108 height 22
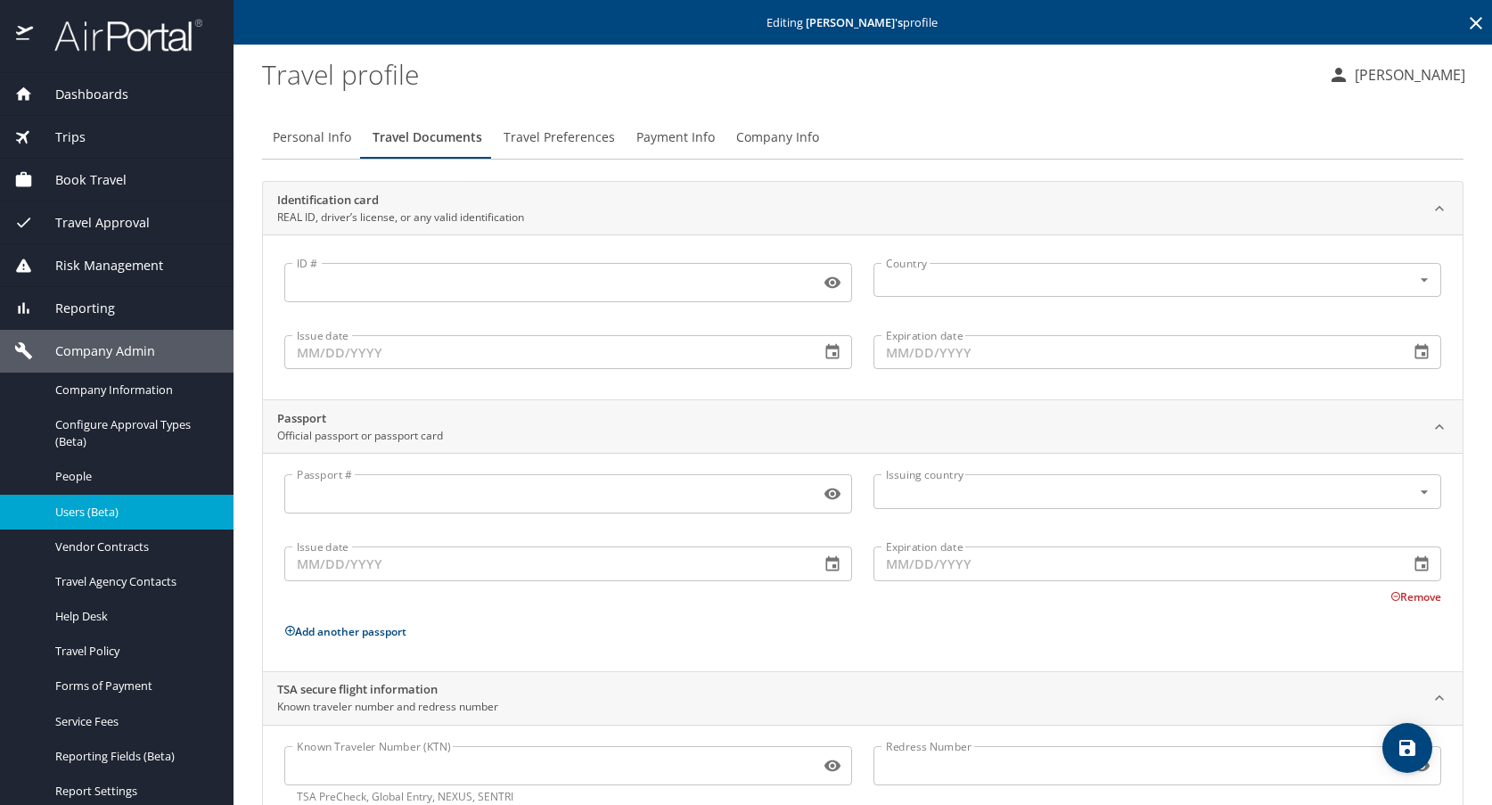
scroll to position [54, 0]
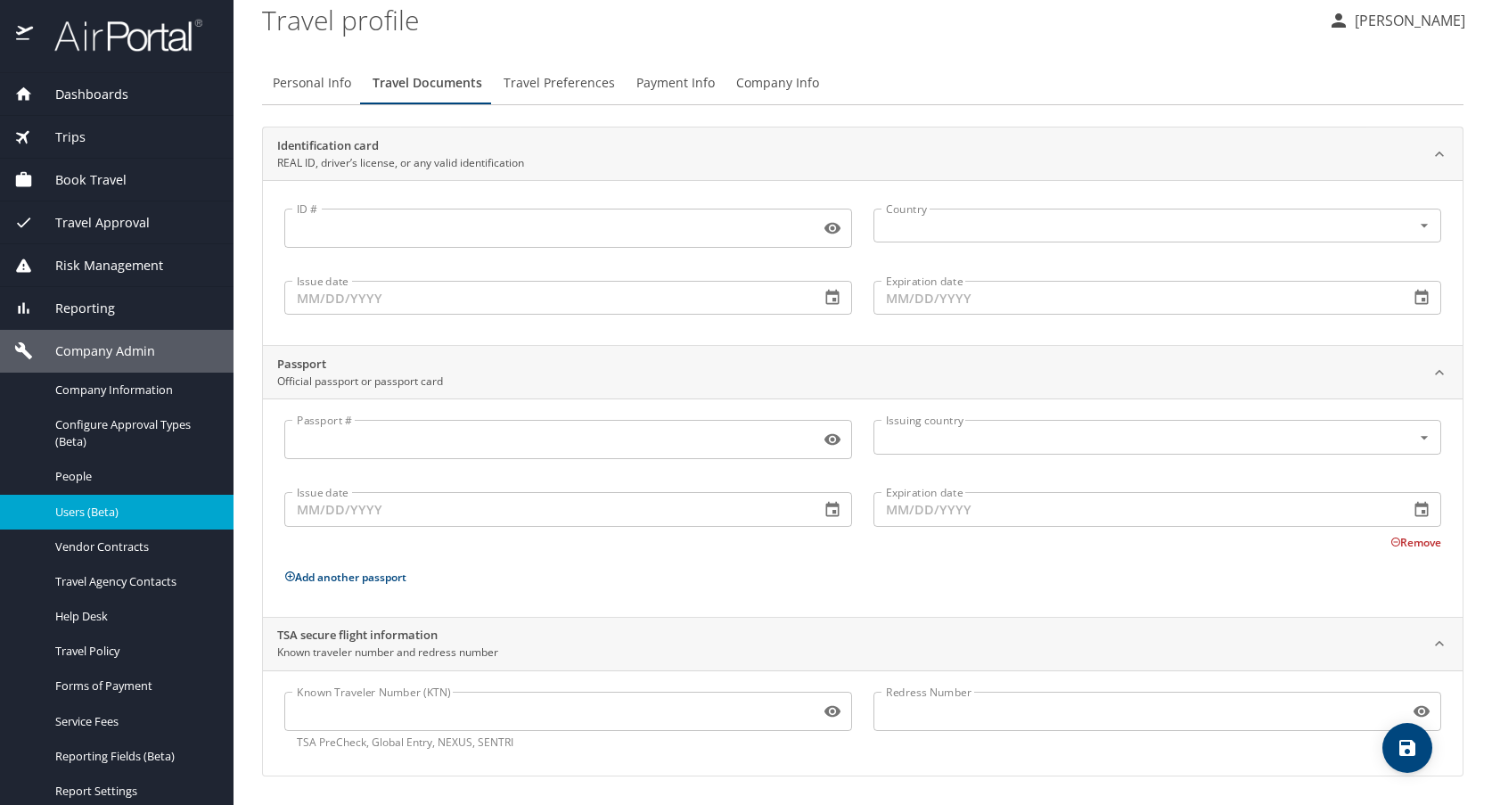
click at [324, 718] on input "Known Traveler Number (KTN)" at bounding box center [548, 711] width 529 height 34
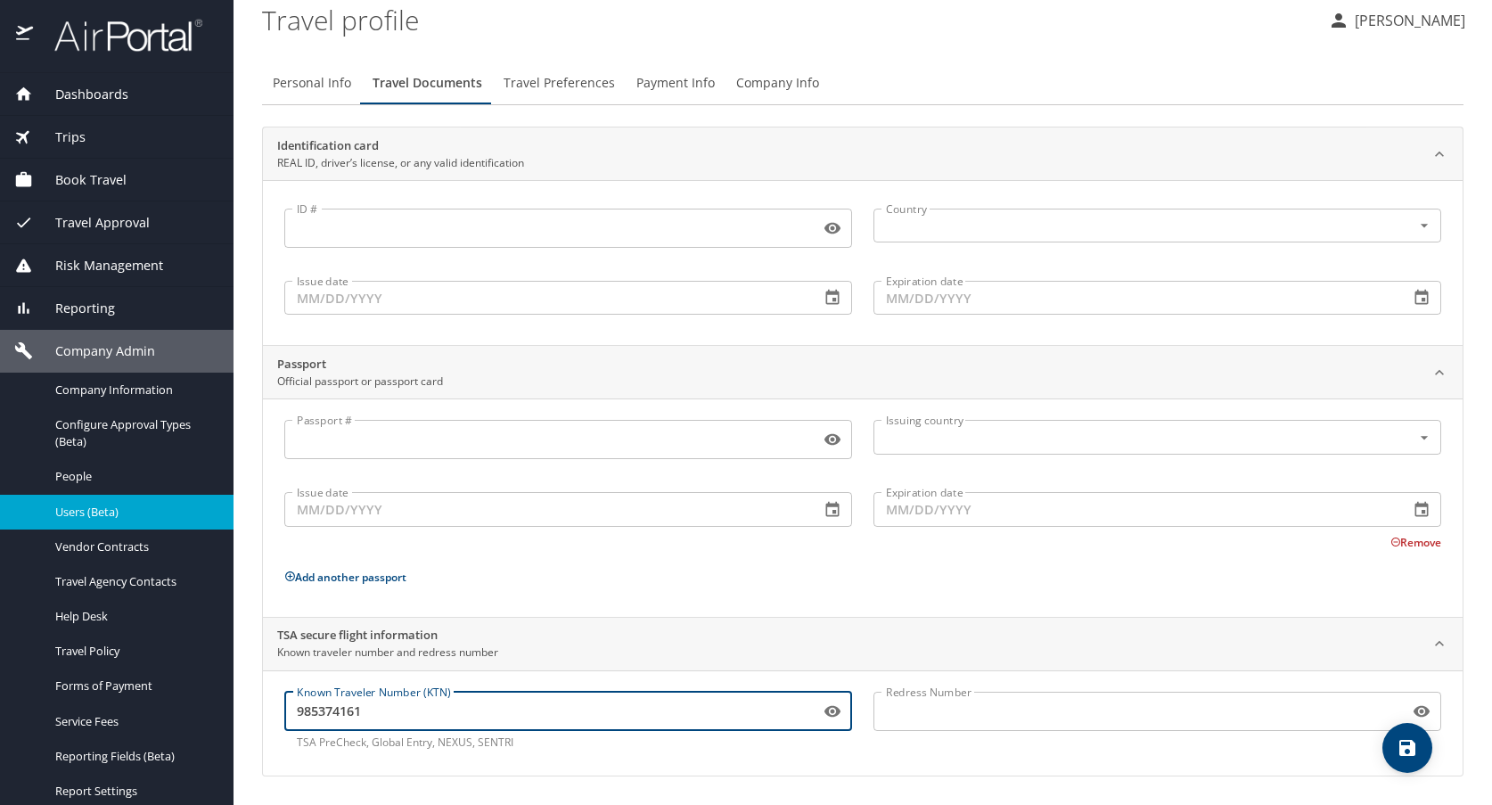
type input "985374161"
click at [1399, 750] on icon "save" at bounding box center [1407, 747] width 21 height 21
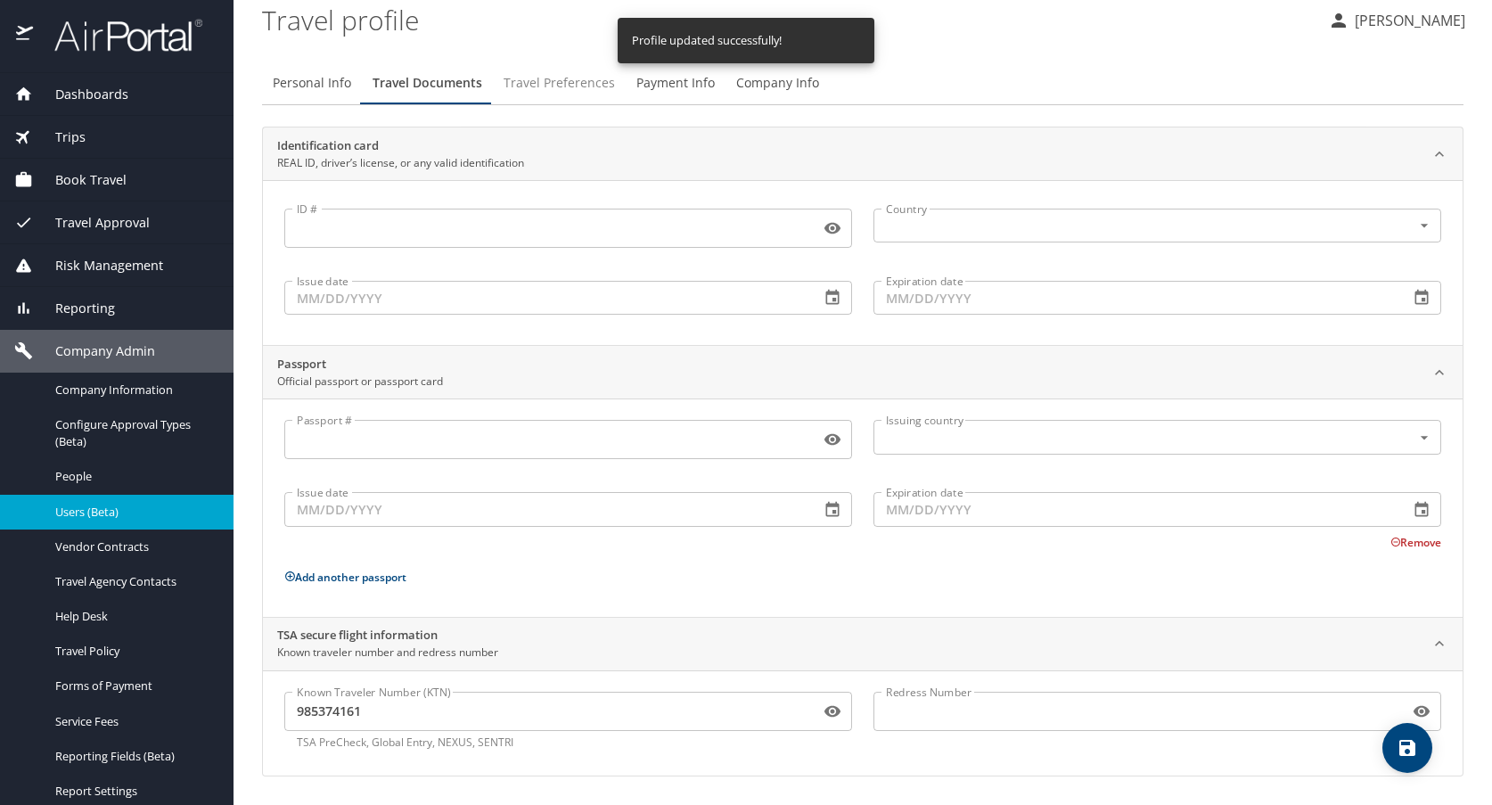
click at [541, 83] on span "Travel Preferences" at bounding box center [559, 83] width 111 height 22
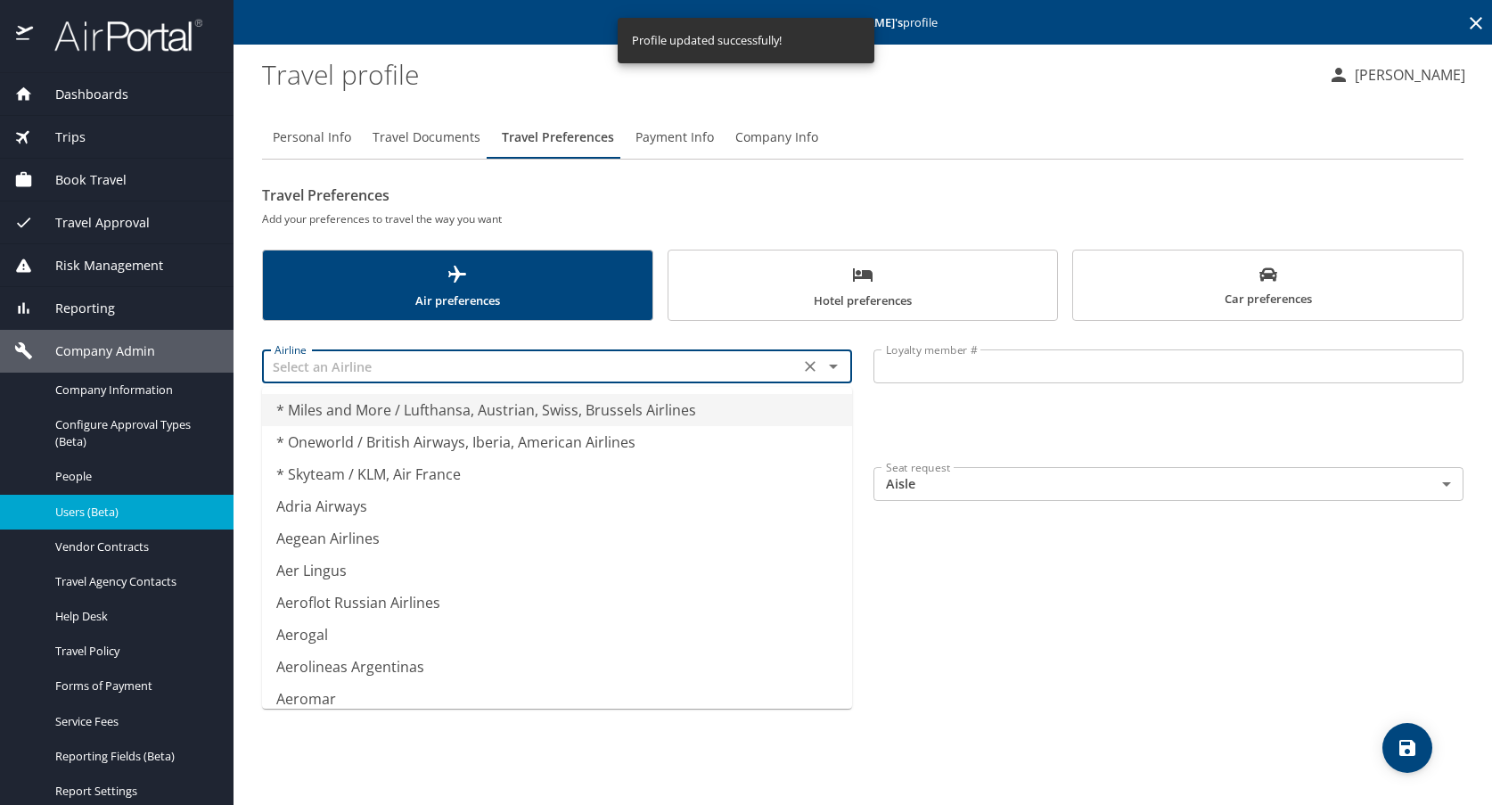
click at [554, 369] on input "text" at bounding box center [530, 366] width 527 height 23
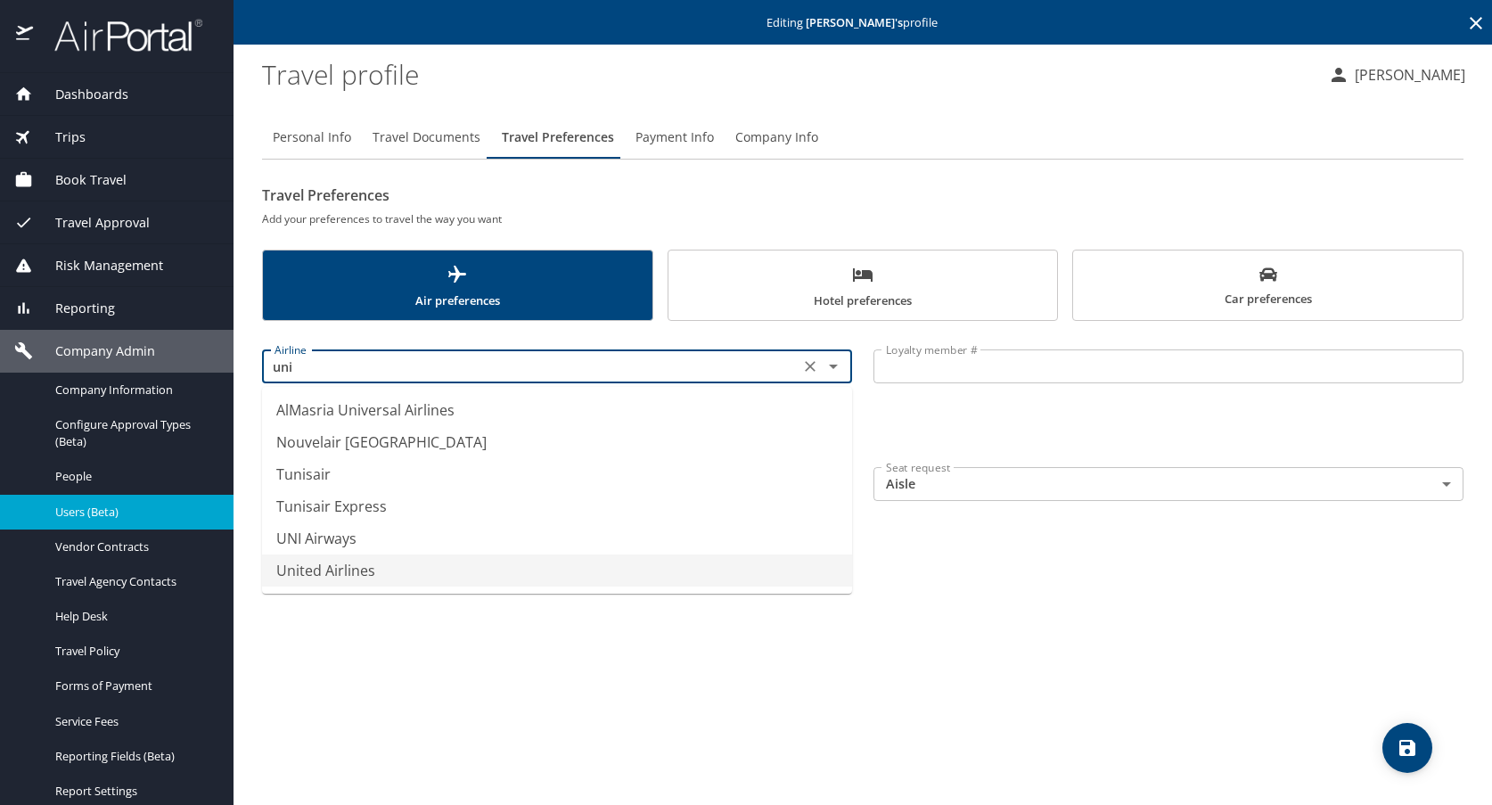
click at [315, 576] on li "United Airlines" at bounding box center [557, 570] width 590 height 32
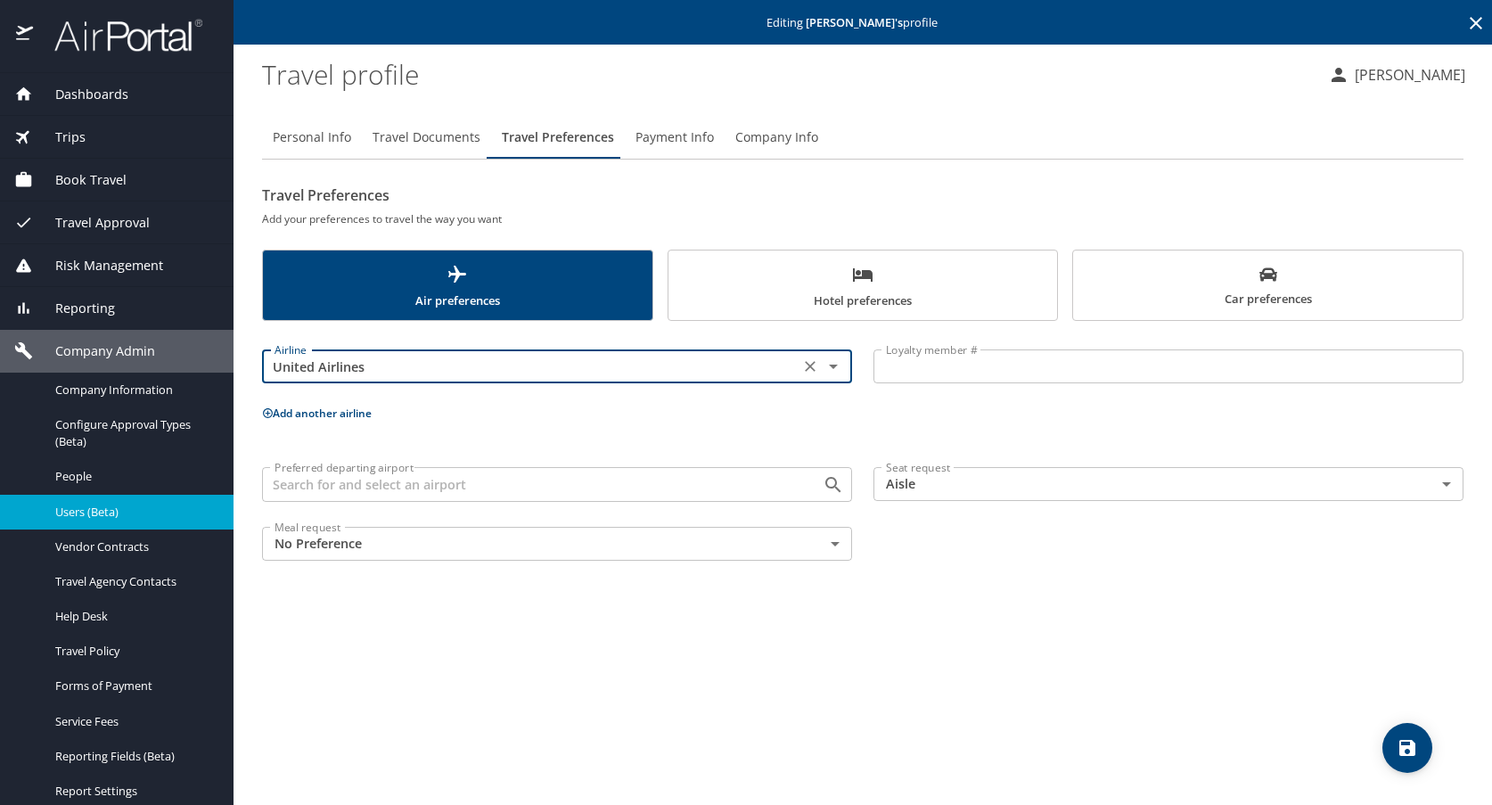
type input "United Airlines"
click at [934, 375] on input "Loyalty member #" at bounding box center [1168, 366] width 590 height 34
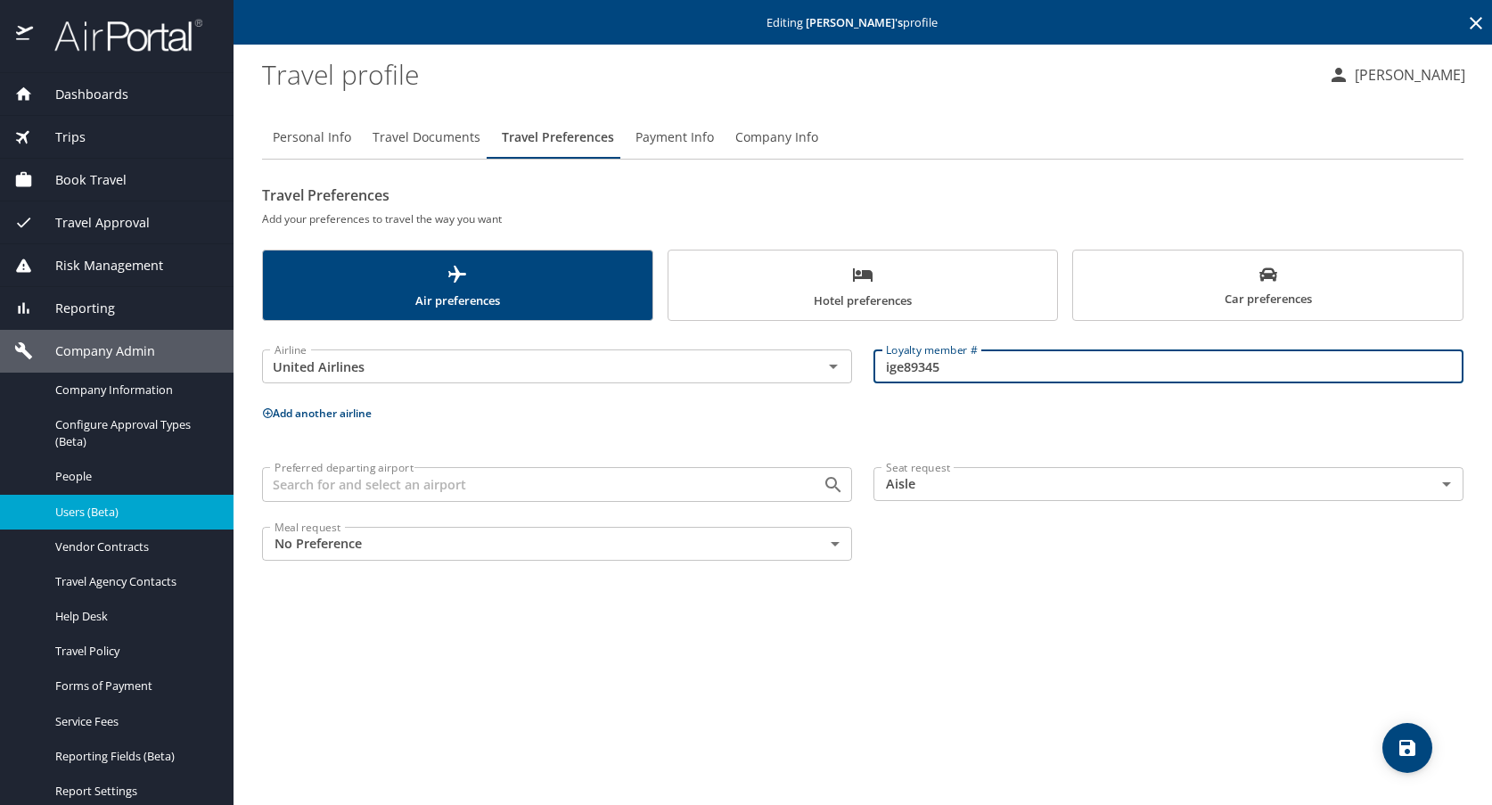
type input "ige89345"
click at [1413, 753] on icon "save" at bounding box center [1407, 748] width 16 height 16
